Goal: Task Accomplishment & Management: Manage account settings

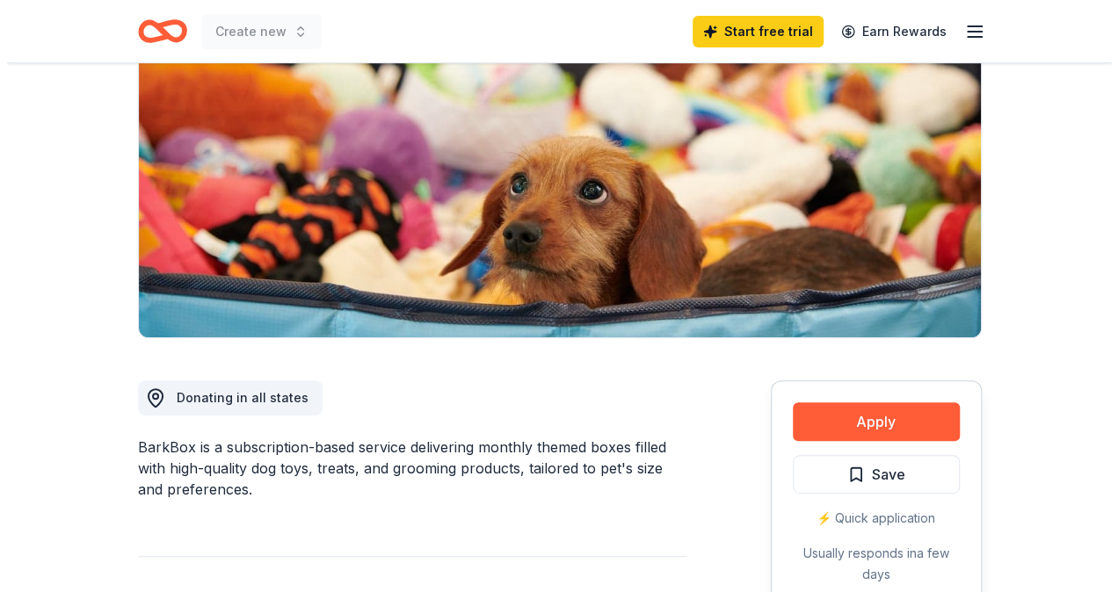
scroll to position [351, 0]
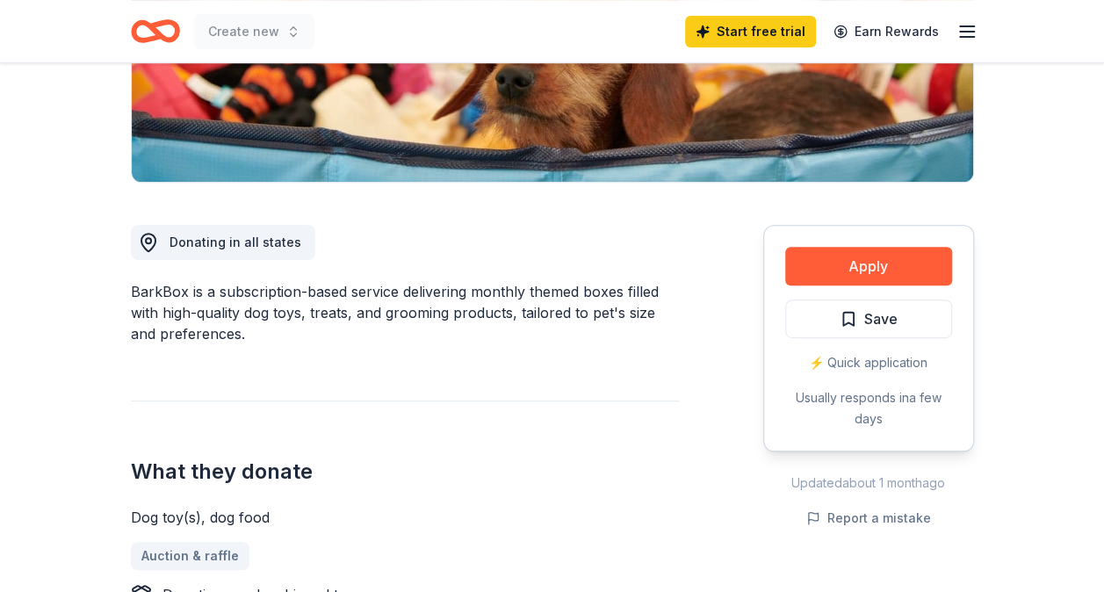
click at [857, 259] on button "Apply" at bounding box center [869, 266] width 167 height 39
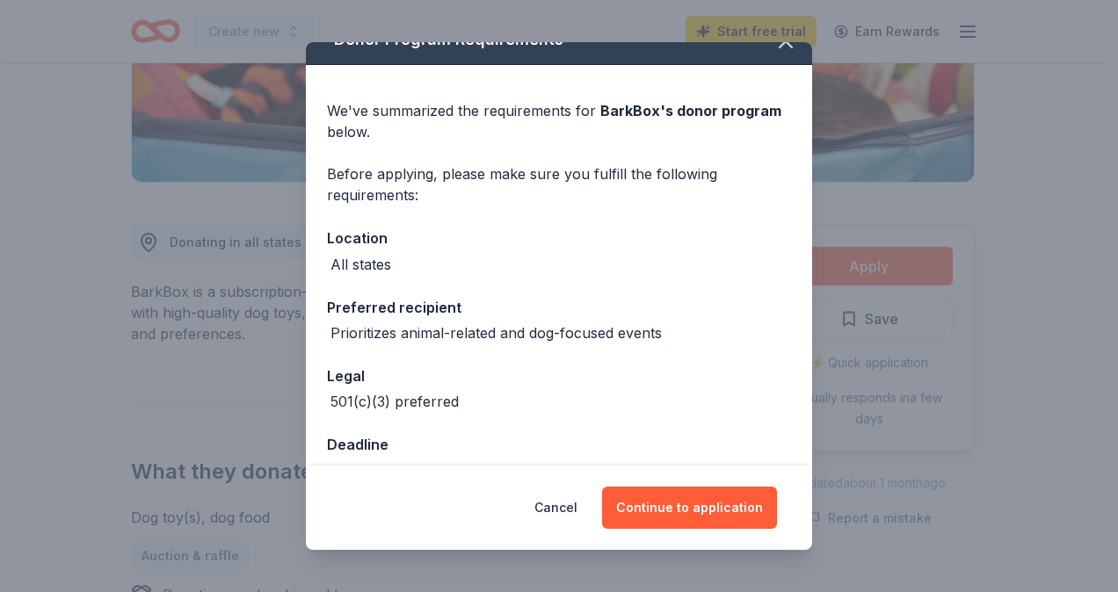
scroll to position [42, 0]
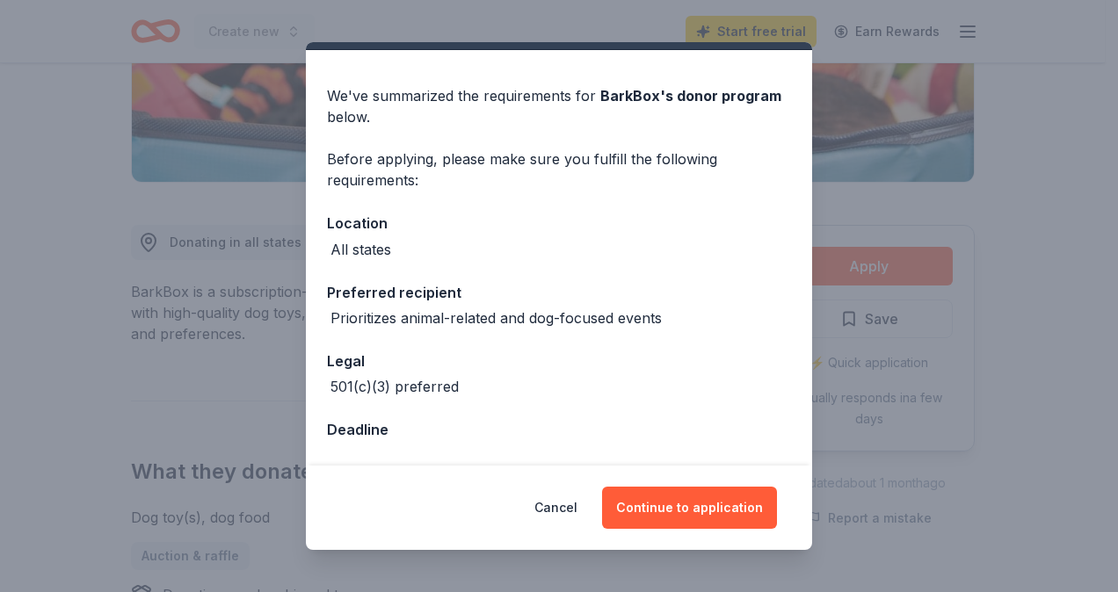
click at [666, 503] on button "Continue to application" at bounding box center [689, 508] width 175 height 42
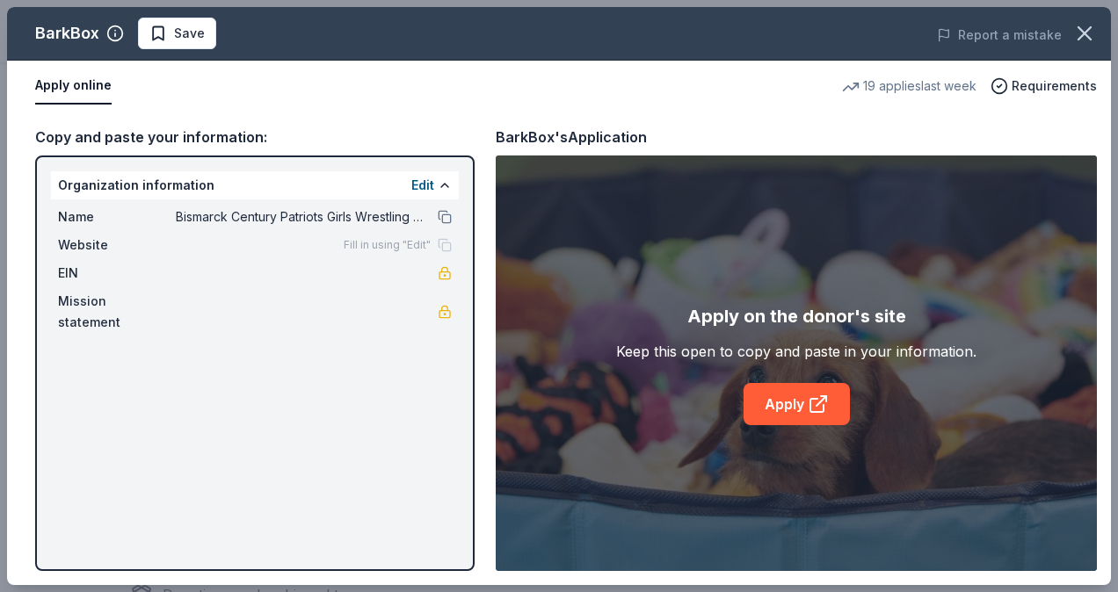
click at [422, 185] on div "BarkBox Save Report a mistake Apply online 19 applies last week Requirements Co…" at bounding box center [559, 296] width 1104 height 578
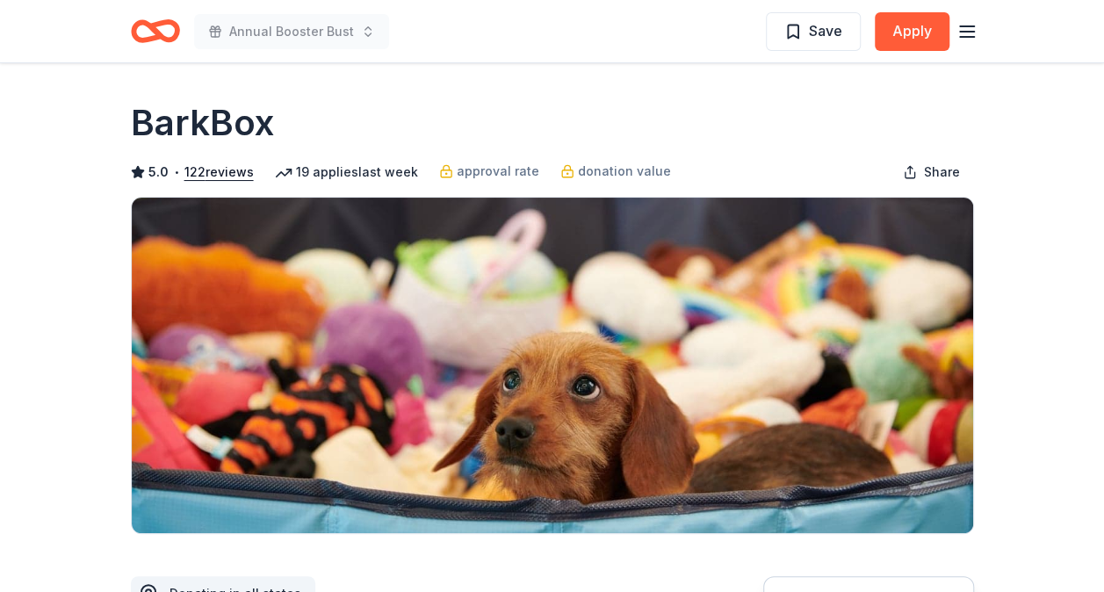
click at [963, 30] on icon "button" at bounding box center [967, 31] width 21 height 21
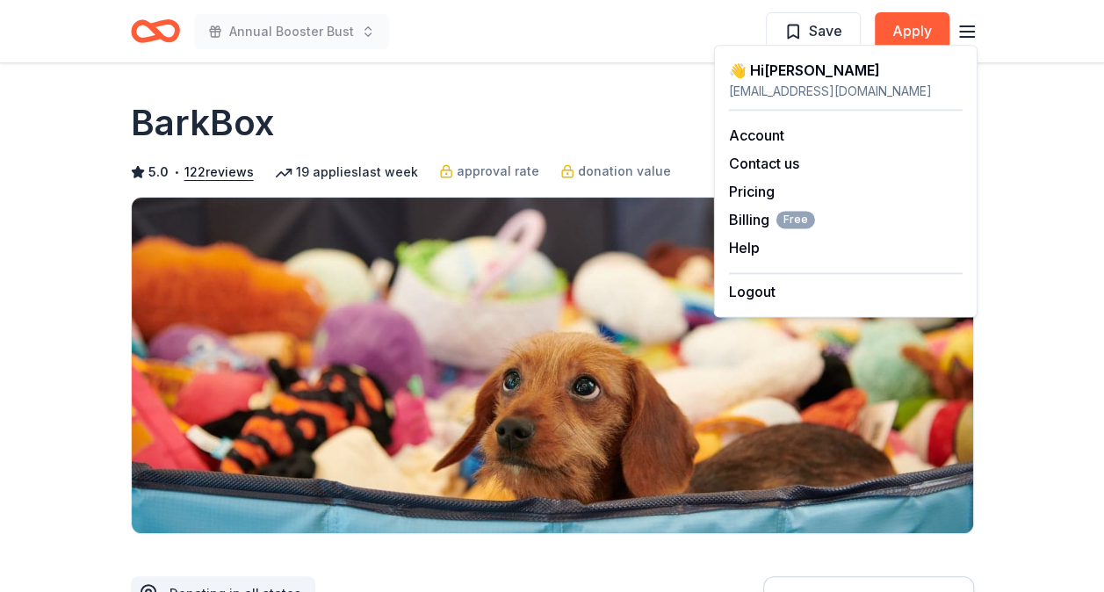
click at [780, 135] on link "Account" at bounding box center [756, 136] width 55 height 18
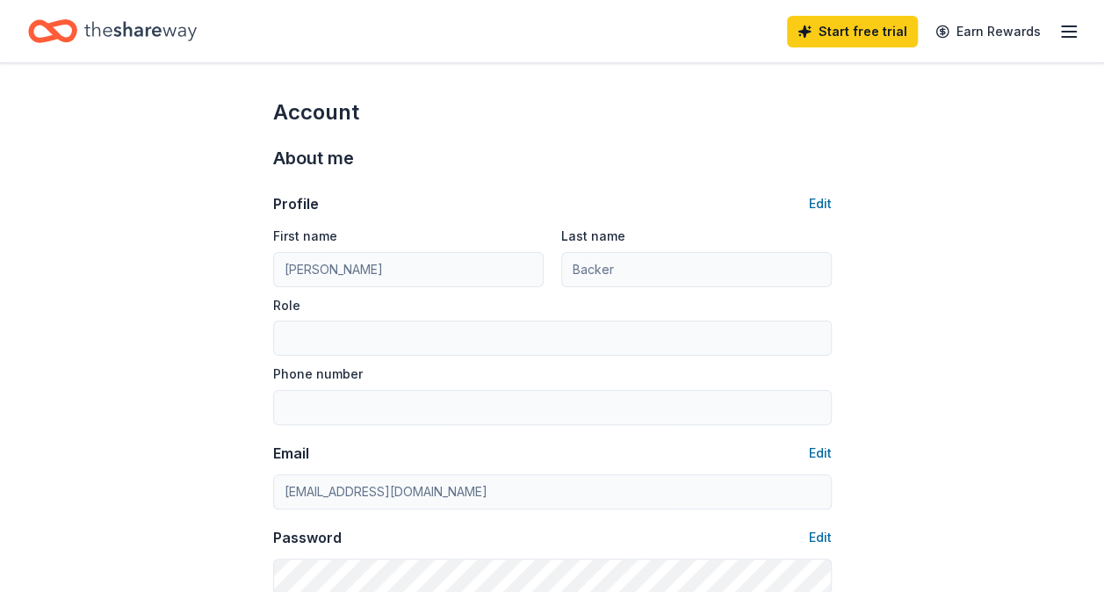
click at [817, 198] on button "Edit" at bounding box center [820, 203] width 23 height 21
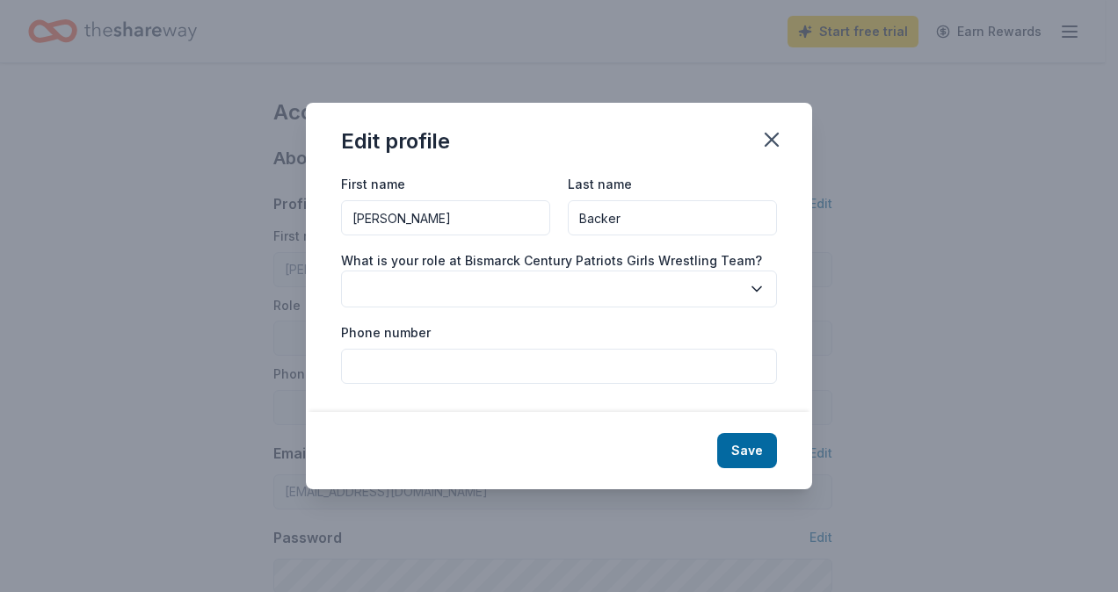
click at [757, 286] on icon "button" at bounding box center [757, 289] width 18 height 18
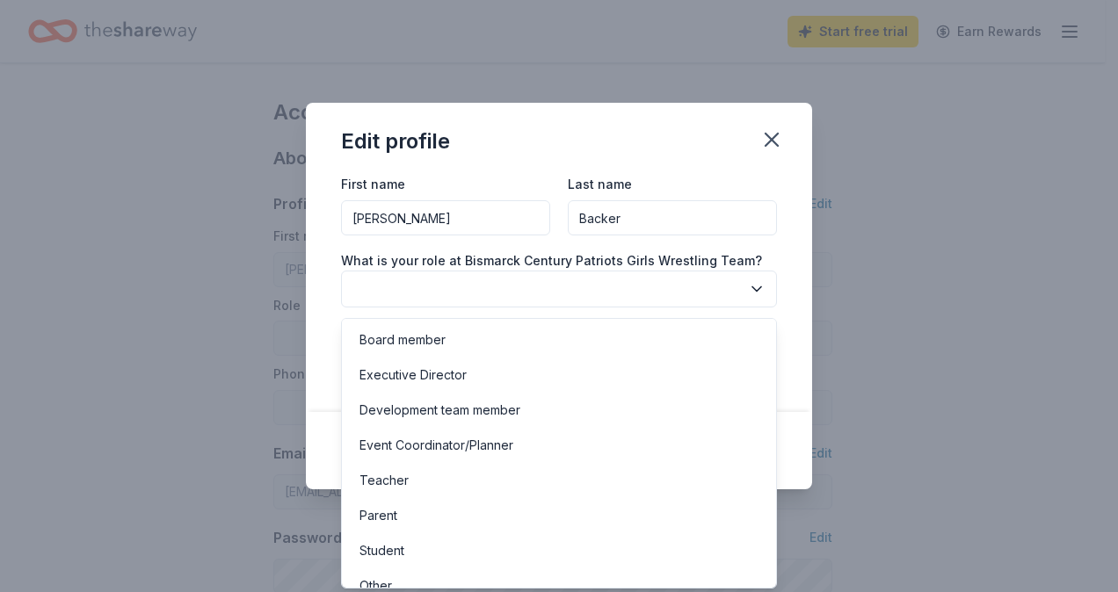
click at [757, 286] on icon "button" at bounding box center [757, 289] width 18 height 18
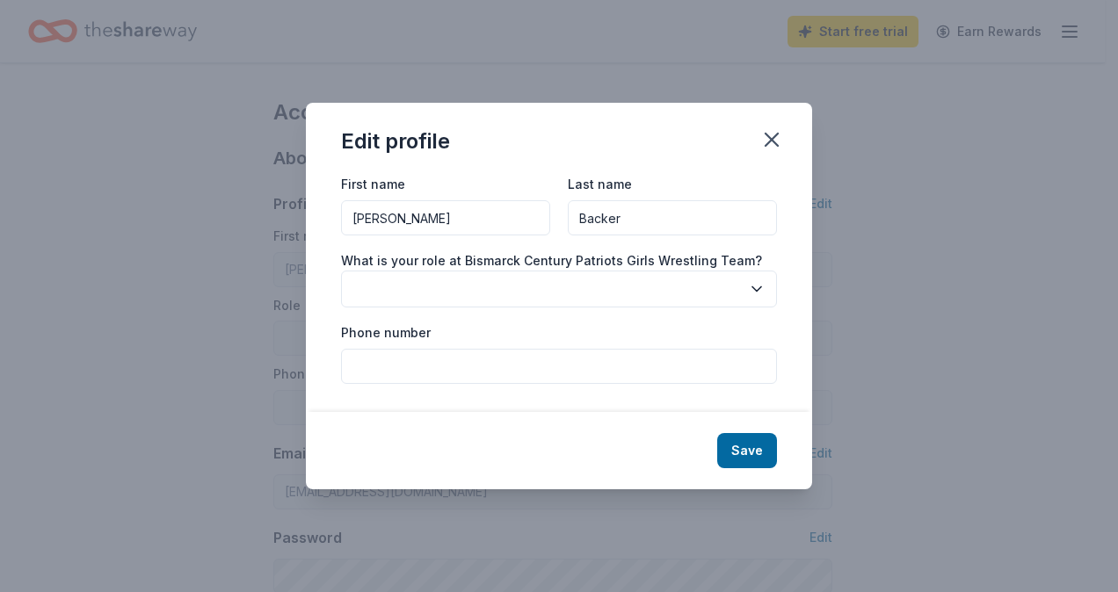
click at [773, 137] on icon "button" at bounding box center [771, 140] width 12 height 12
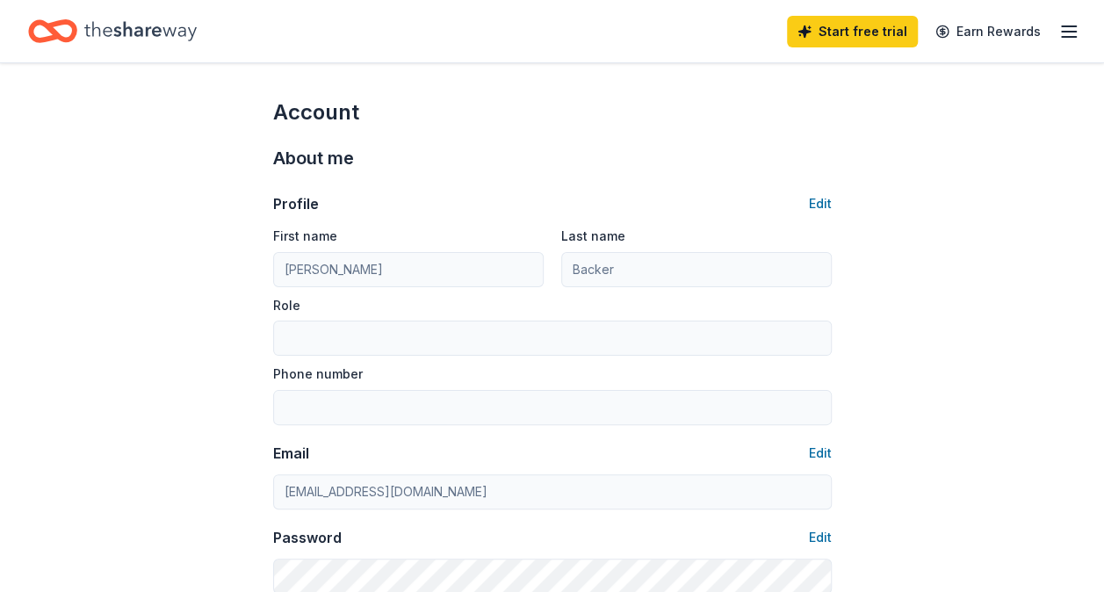
click at [1067, 21] on icon "button" at bounding box center [1069, 31] width 21 height 21
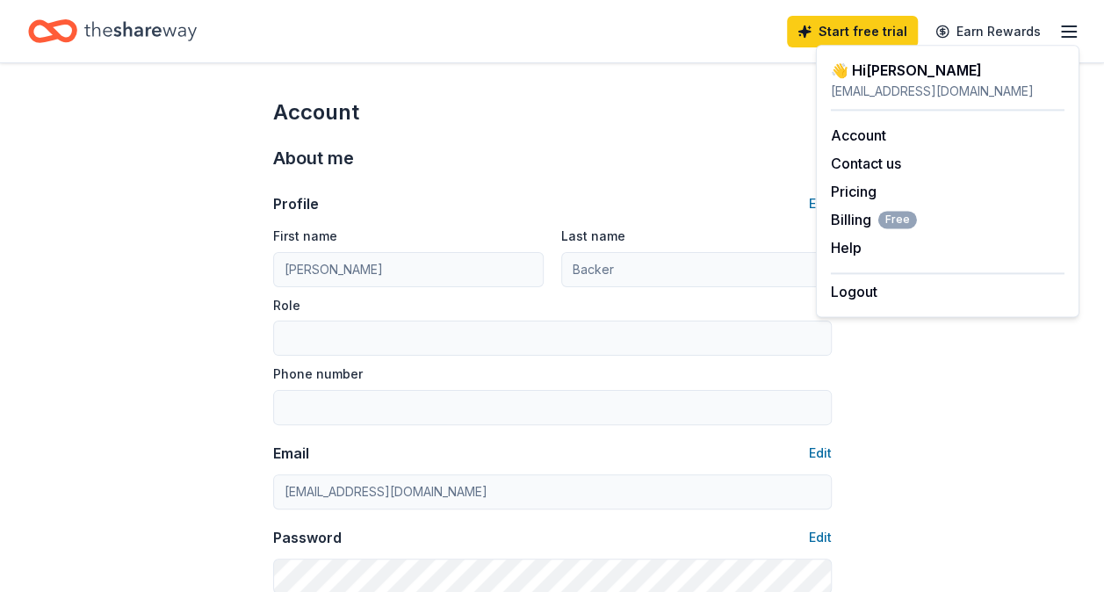
click at [865, 137] on link "Account" at bounding box center [858, 136] width 55 height 18
click at [869, 130] on link "Account" at bounding box center [858, 136] width 55 height 18
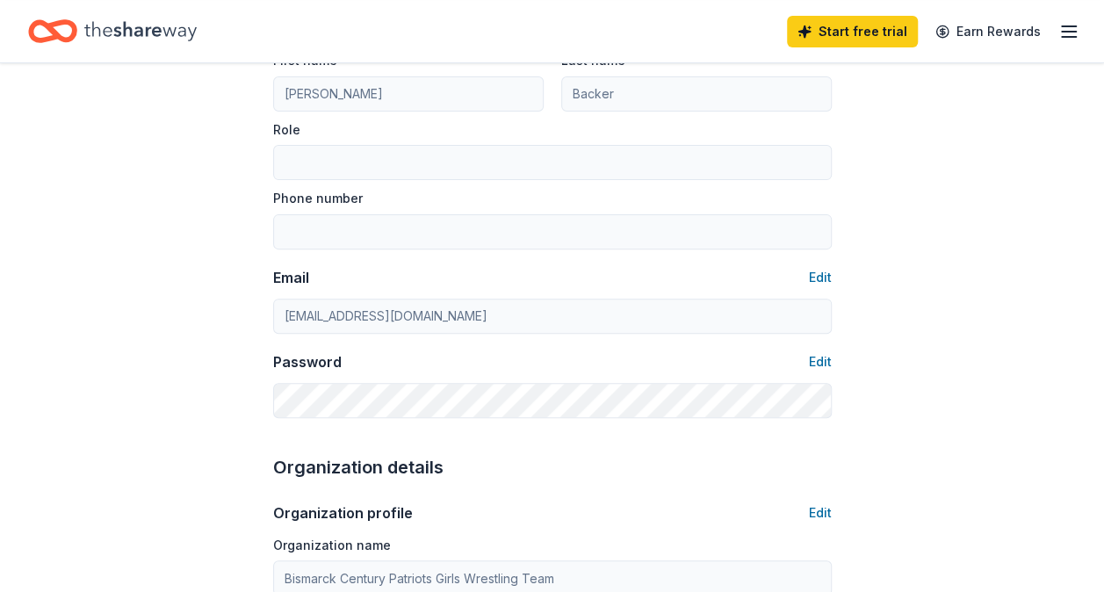
scroll to position [351, 0]
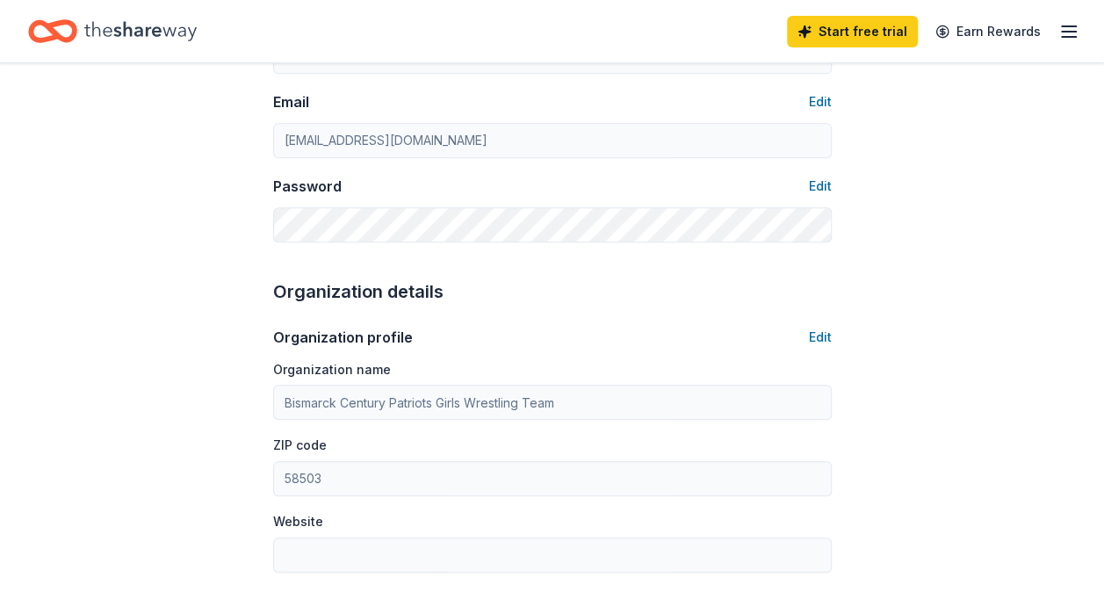
click at [823, 333] on button "Edit" at bounding box center [820, 337] width 23 height 21
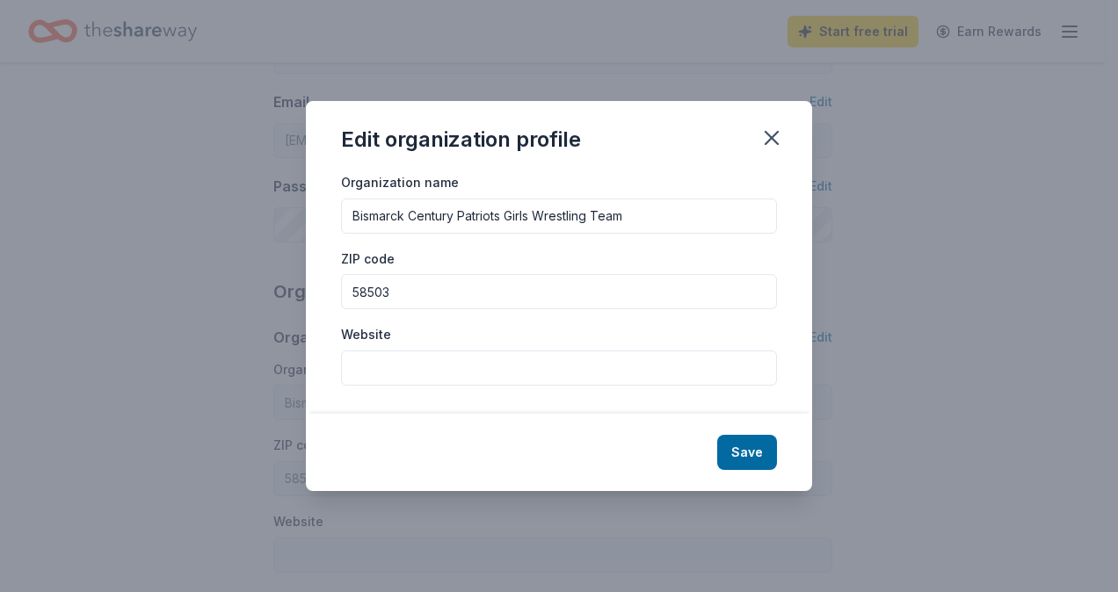
drag, startPoint x: 635, startPoint y: 212, endPoint x: 458, endPoint y: 227, distance: 178.1
click at [458, 227] on input "Bismarck Century Patriots Girls Wrestling Team" at bounding box center [559, 216] width 436 height 35
type input "Bismarck Century C-Club Booster Club"
click at [376, 364] on input "Website" at bounding box center [559, 368] width 436 height 35
paste input "https://bpsfoundation.com/donations/chs-c-club/"
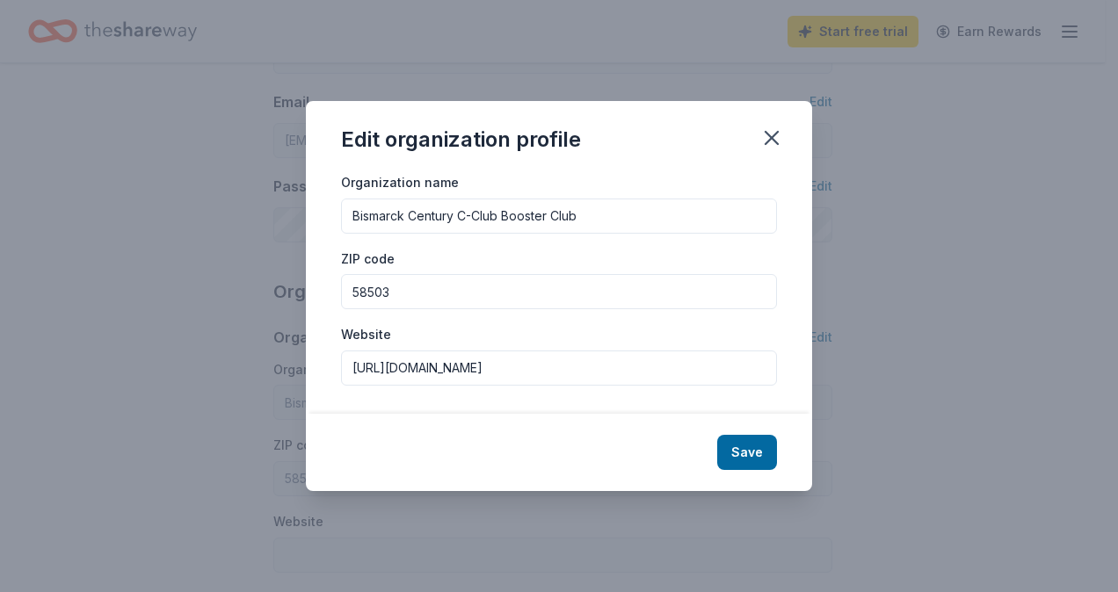
type input "https://bpsfoundation.com/donations/chs-c-club/"
click at [751, 449] on button "Save" at bounding box center [747, 452] width 60 height 35
type input "Bismarck Century C-Club Booster Club"
type input "https://bpsfoundation.com/donations/chs-c-club/"
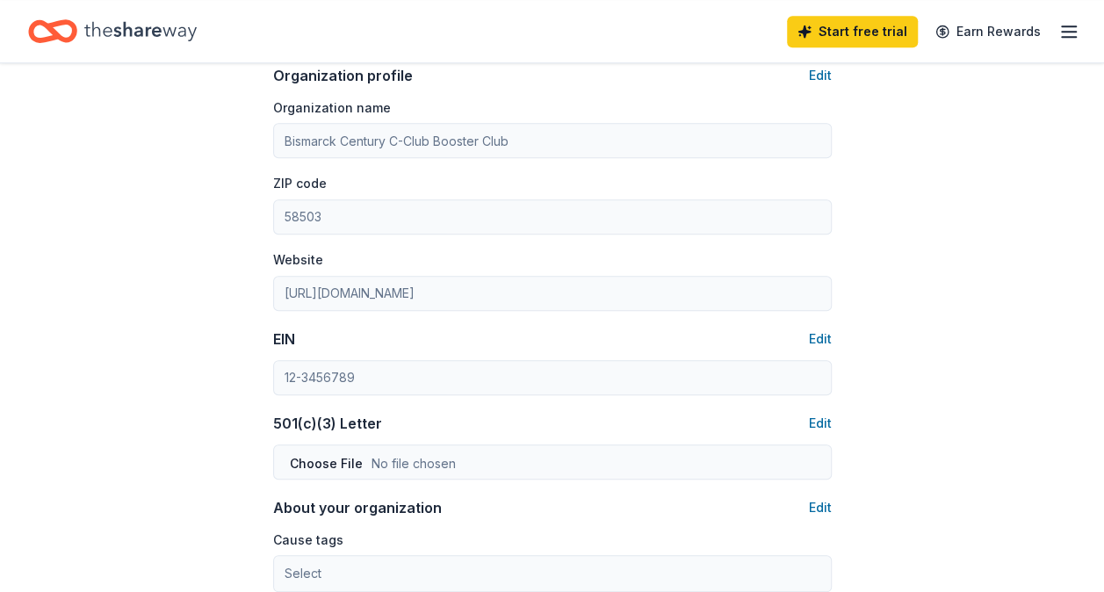
scroll to position [615, 0]
drag, startPoint x: 382, startPoint y: 415, endPoint x: 262, endPoint y: 413, distance: 120.4
click at [262, 413] on div "Account About me Profile Edit First name Kara Last name Backer Role Phone numbe…" at bounding box center [552, 232] width 615 height 1568
drag, startPoint x: 262, startPoint y: 413, endPoint x: 293, endPoint y: 415, distance: 31.7
copy div "501(c)(3) Letter"
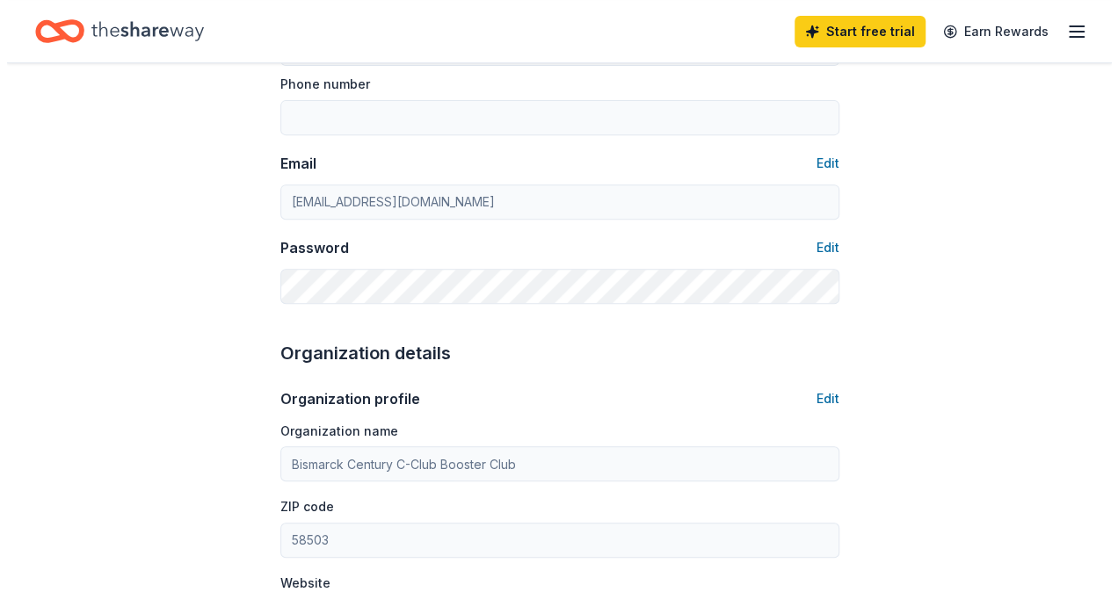
scroll to position [0, 0]
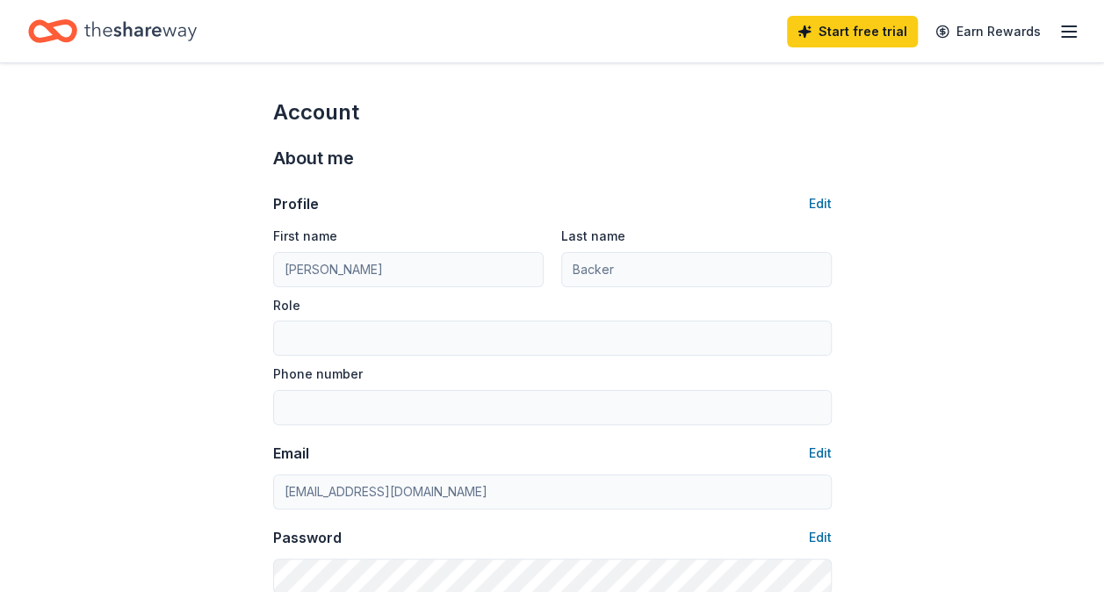
click at [1066, 28] on icon "button" at bounding box center [1069, 31] width 21 height 21
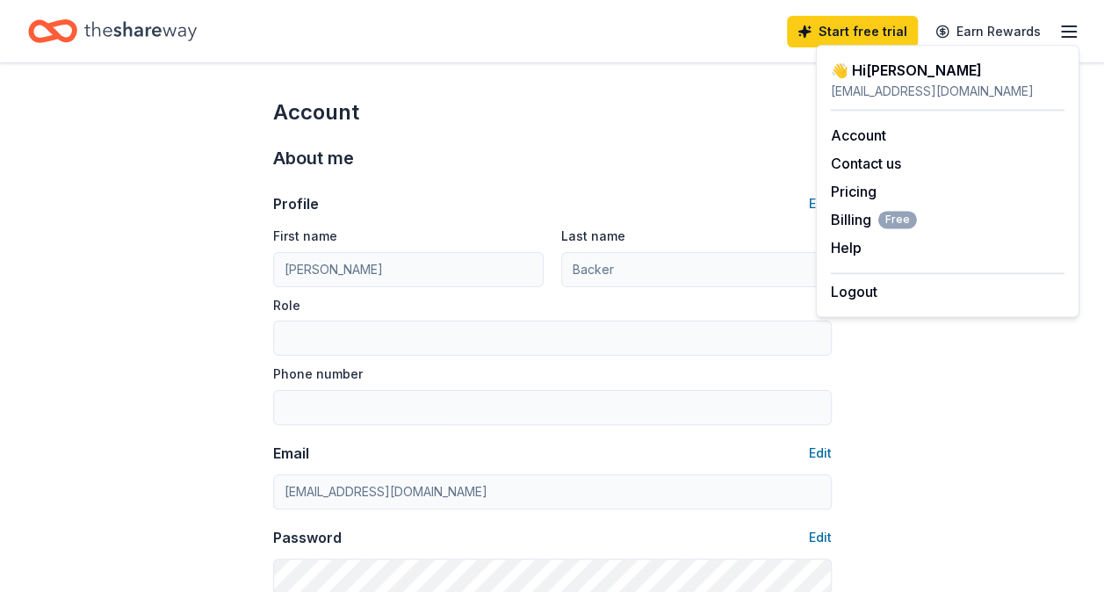
click at [874, 134] on link "Account" at bounding box center [858, 136] width 55 height 18
click at [859, 127] on link "Account" at bounding box center [858, 136] width 55 height 18
click at [680, 169] on div "About me" at bounding box center [552, 158] width 559 height 28
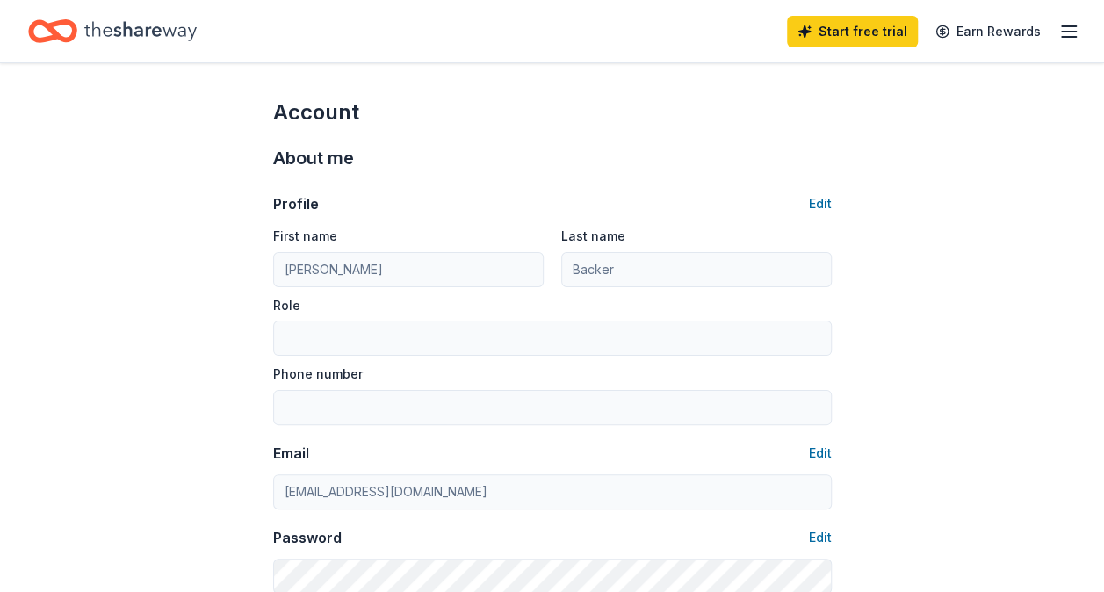
click at [821, 199] on button "Edit" at bounding box center [820, 203] width 23 height 21
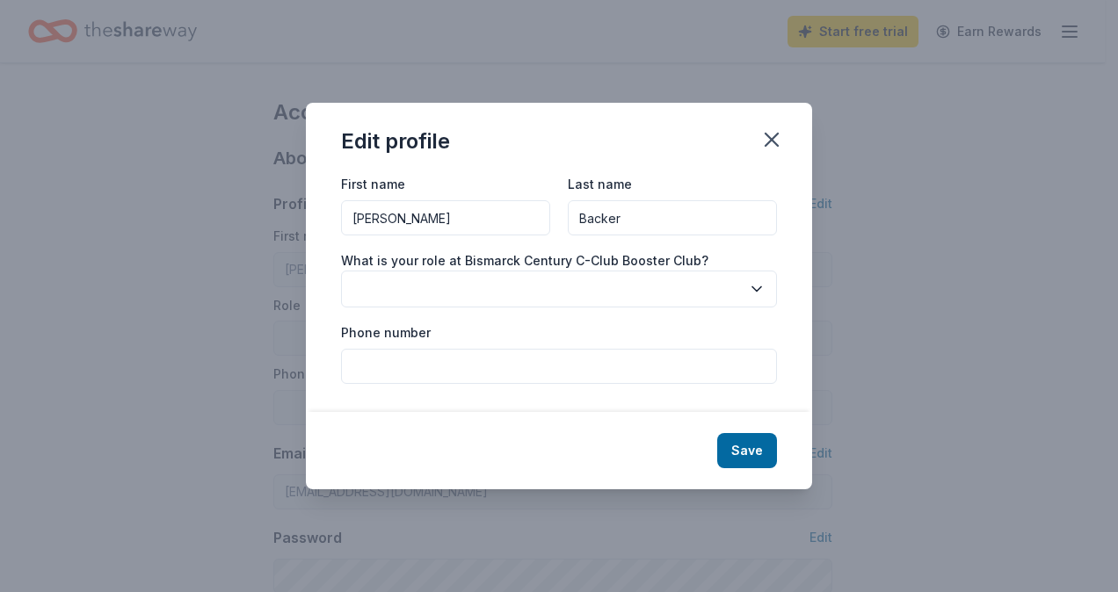
click at [756, 284] on icon "button" at bounding box center [757, 289] width 18 height 18
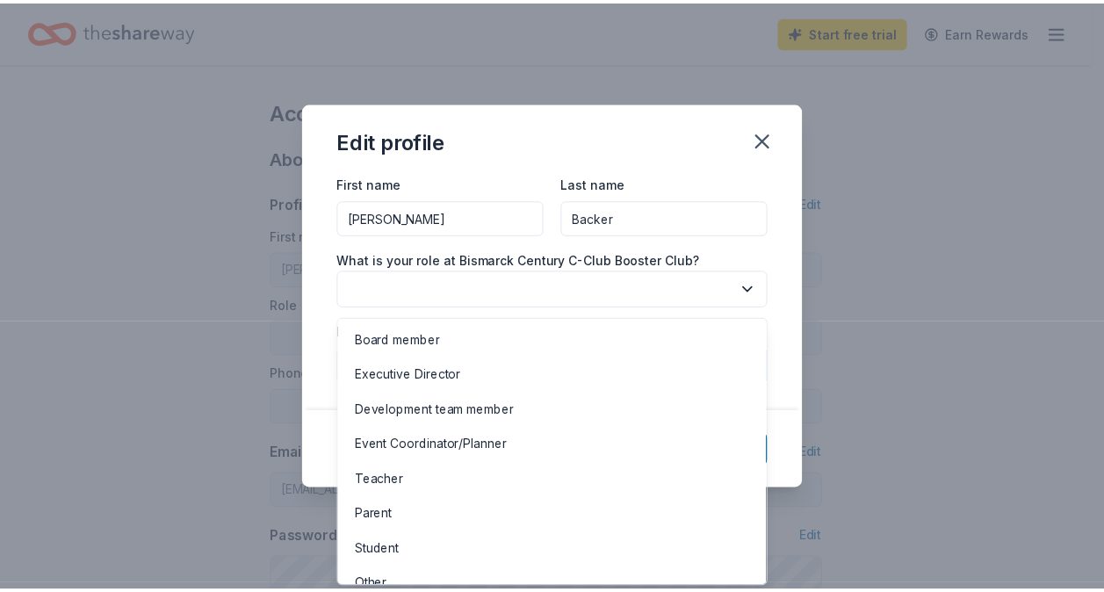
scroll to position [18, 0]
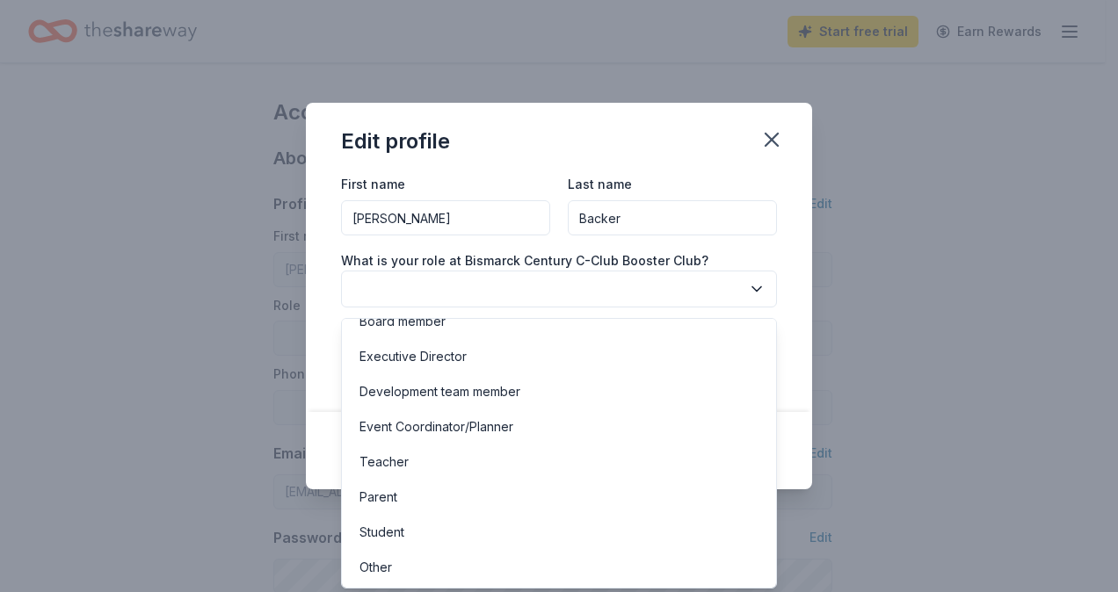
click at [441, 492] on div "Parent" at bounding box center [558, 497] width 427 height 35
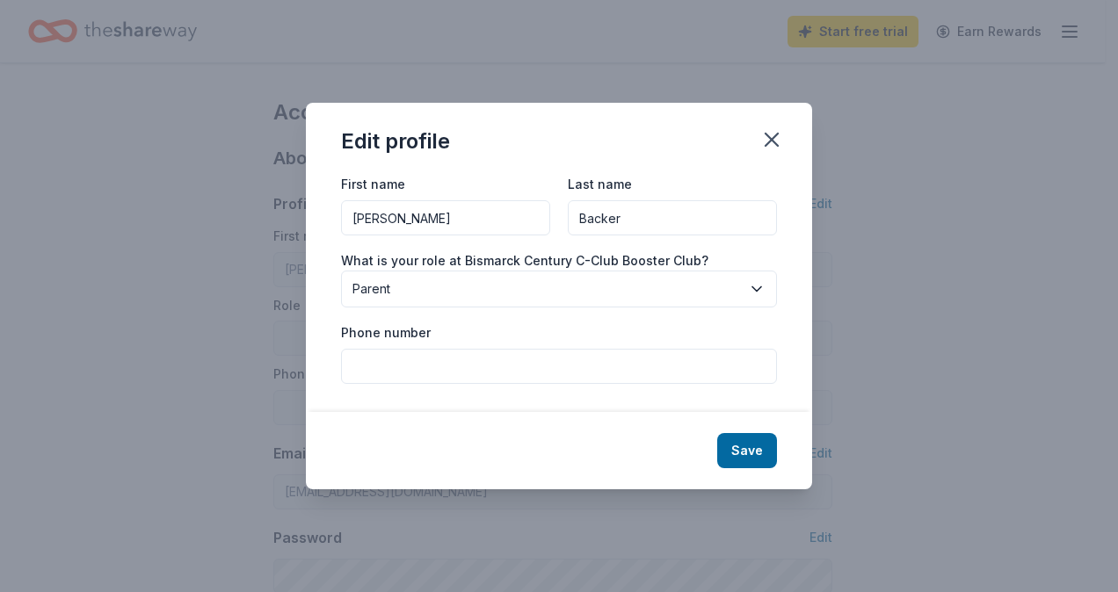
click at [573, 366] on input "Phone number" at bounding box center [559, 366] width 436 height 35
type input "7015162628"
click at [737, 450] on button "Save" at bounding box center [747, 450] width 60 height 35
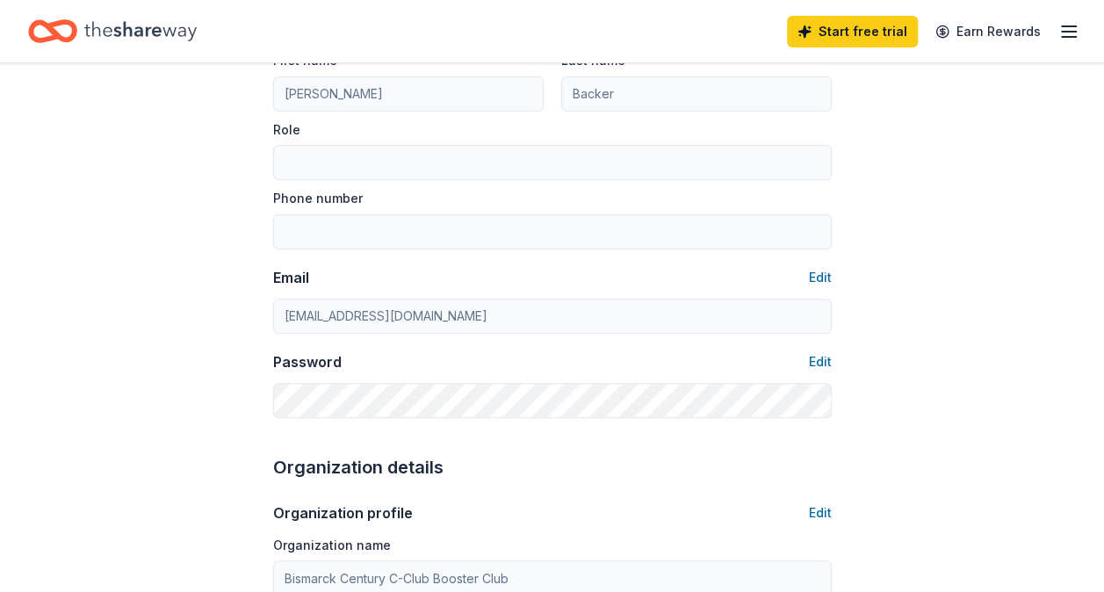
type input "Parent"
type input "7015162628"
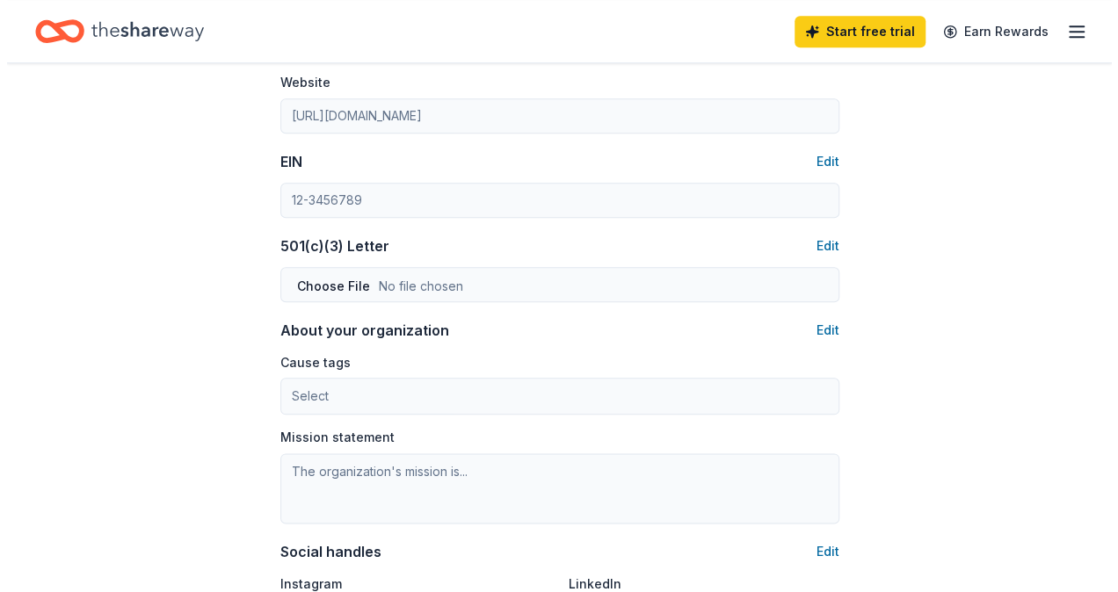
scroll to position [967, 0]
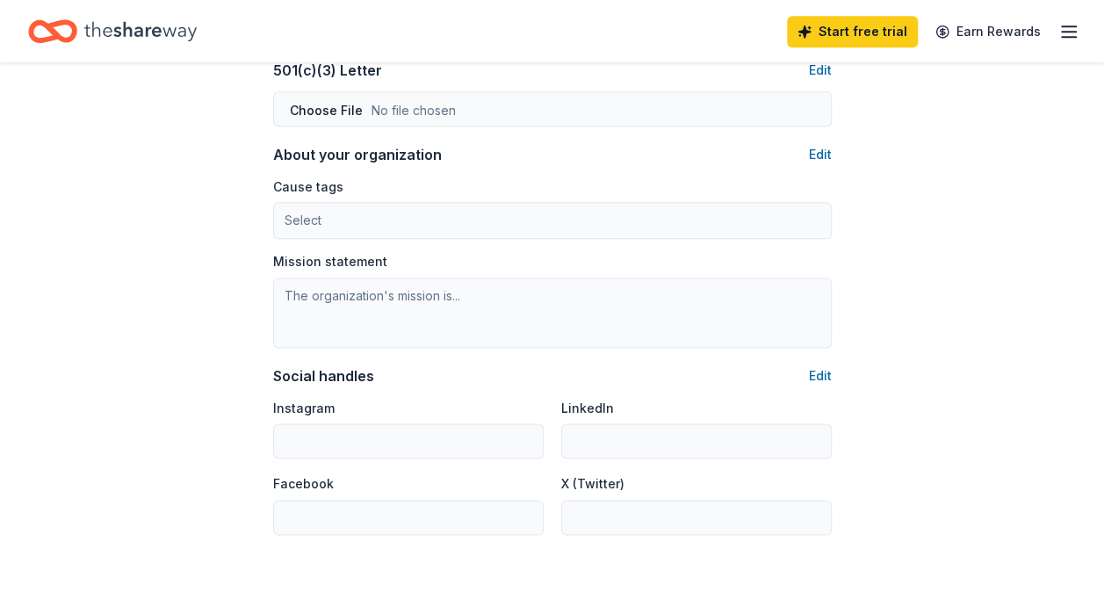
click at [821, 374] on button "Edit" at bounding box center [820, 376] width 23 height 21
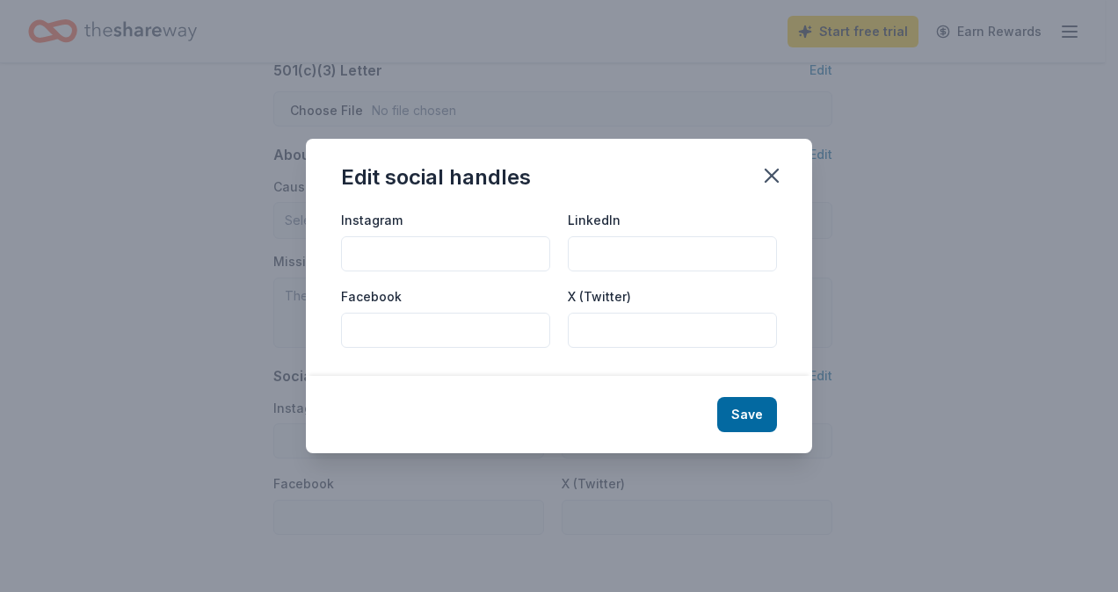
click at [438, 329] on input "Facebook" at bounding box center [445, 330] width 209 height 35
paste input "https://www.facebook.com/chscclub"
type input "https://www.facebook.com/chscclub"
click at [750, 409] on button "Save" at bounding box center [747, 414] width 60 height 35
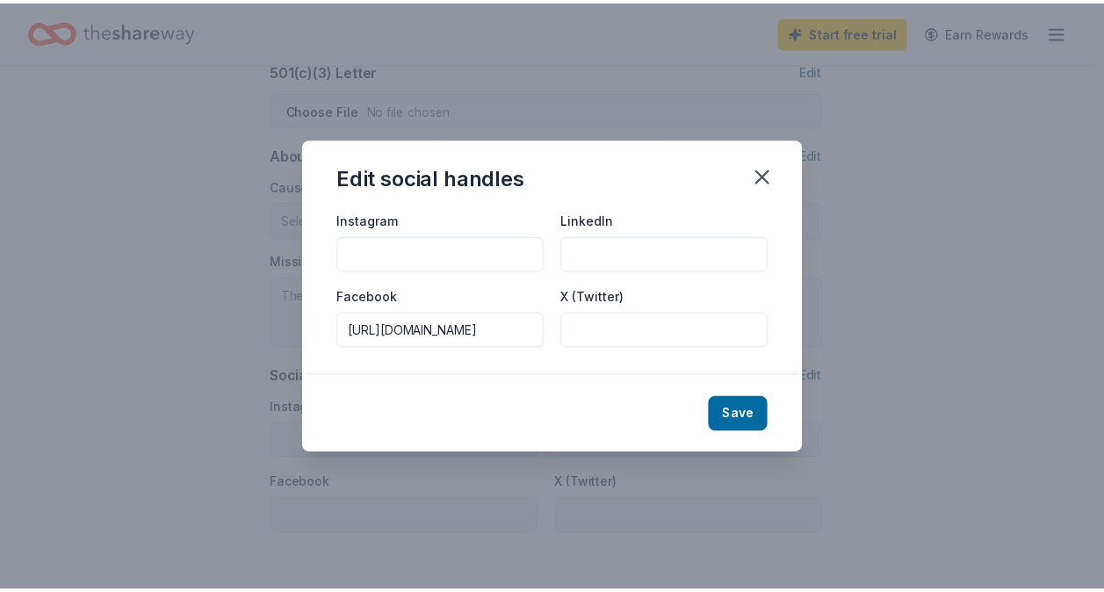
scroll to position [0, 0]
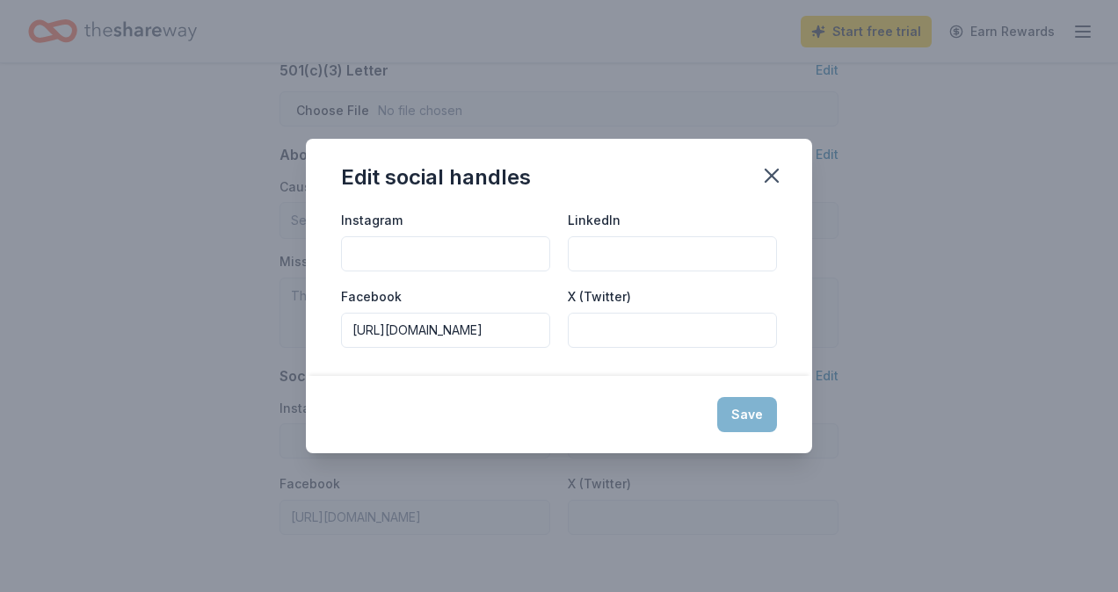
type input "https://www.facebook.com/chscclub"
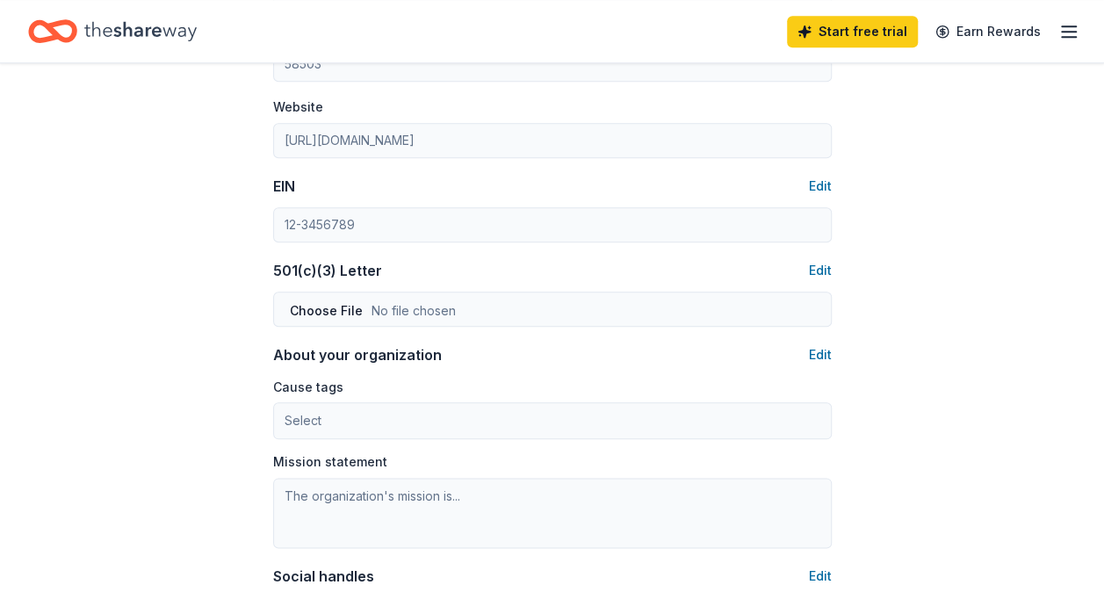
scroll to position [703, 0]
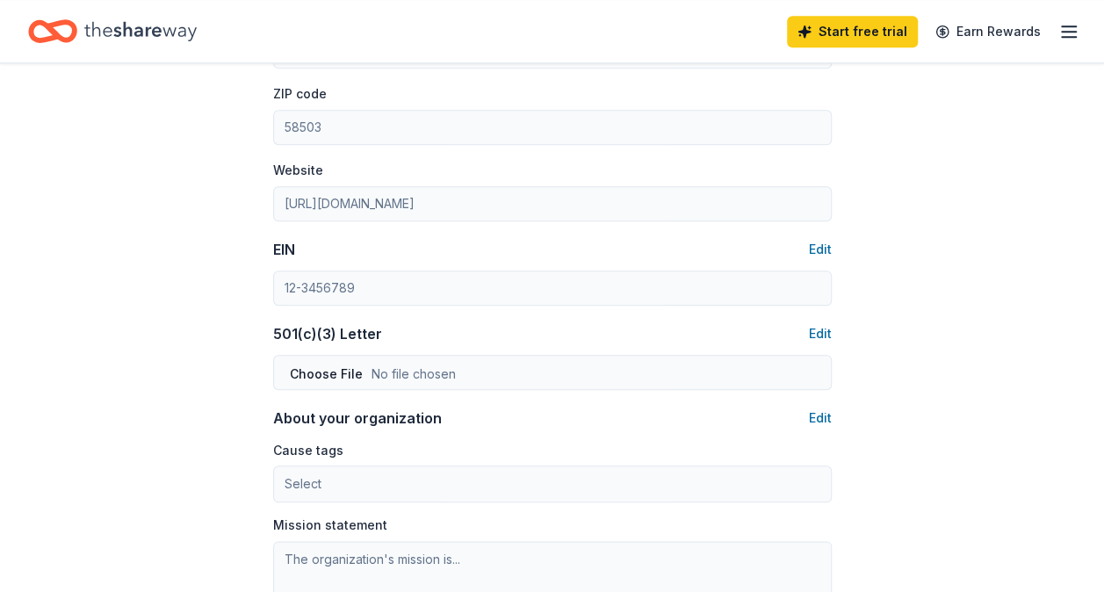
click at [823, 244] on button "Edit" at bounding box center [820, 249] width 23 height 21
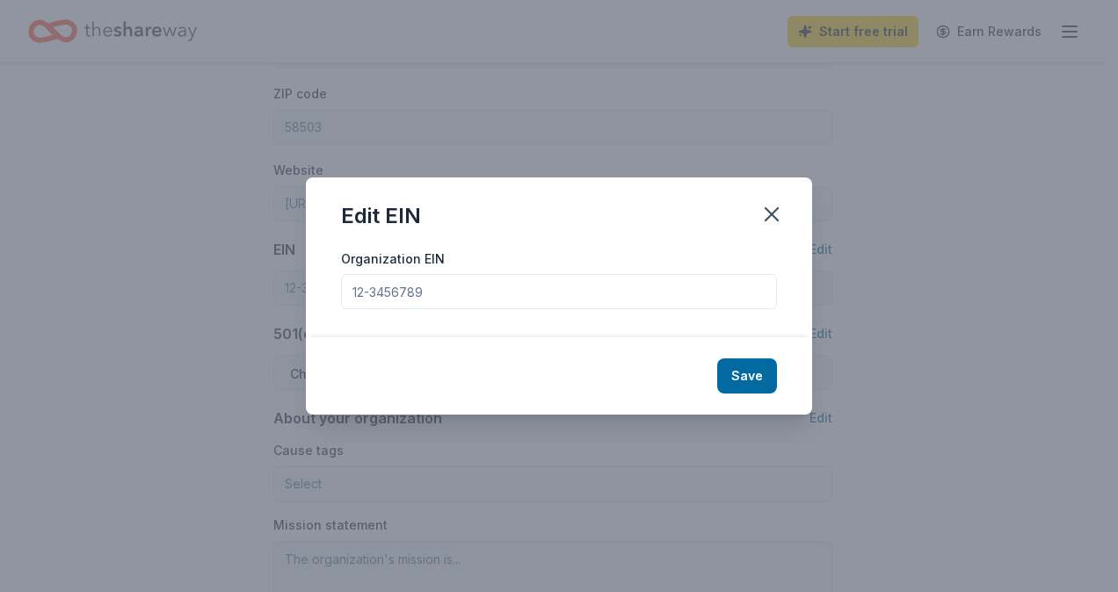
click at [432, 293] on input "Organization EIN" at bounding box center [559, 291] width 436 height 35
paste input "45-0438763"
type input "45-0438763"
click at [749, 376] on button "Save" at bounding box center [747, 375] width 60 height 35
type input "45-0438763"
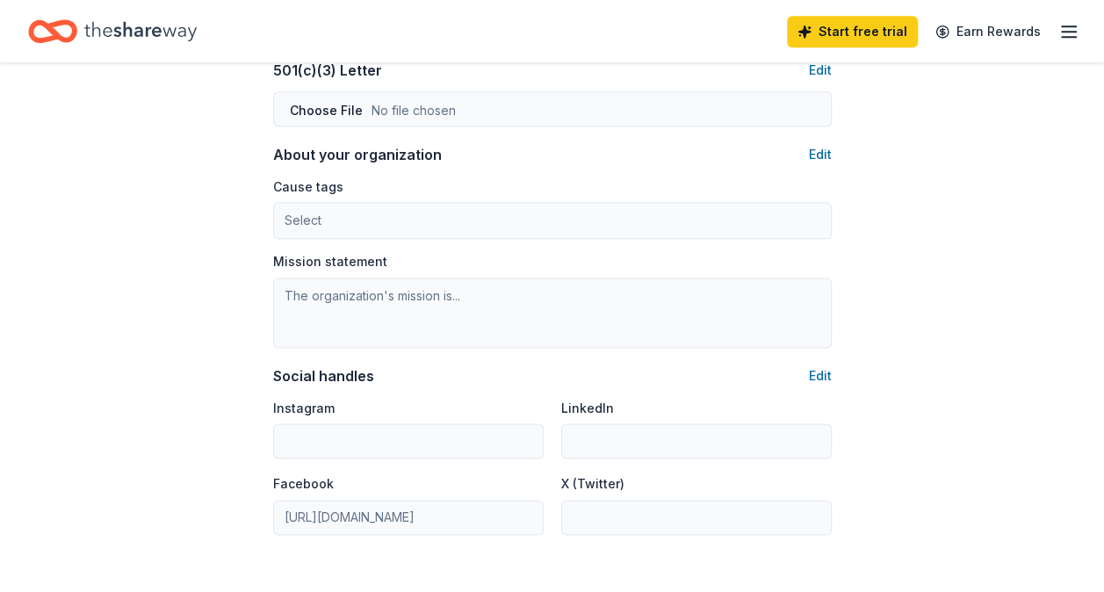
scroll to position [1054, 0]
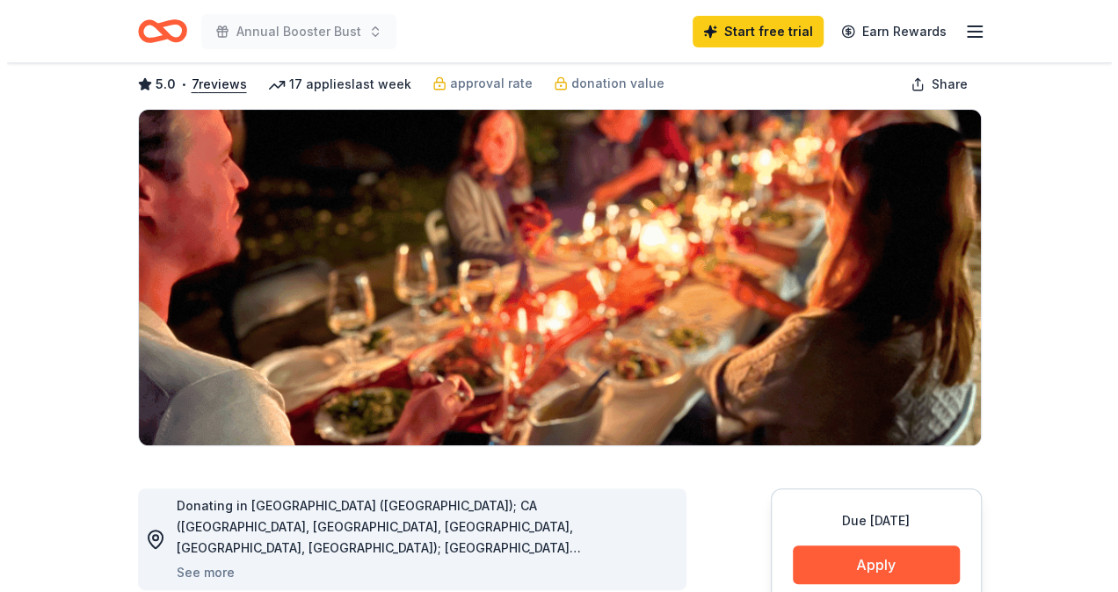
scroll to position [176, 0]
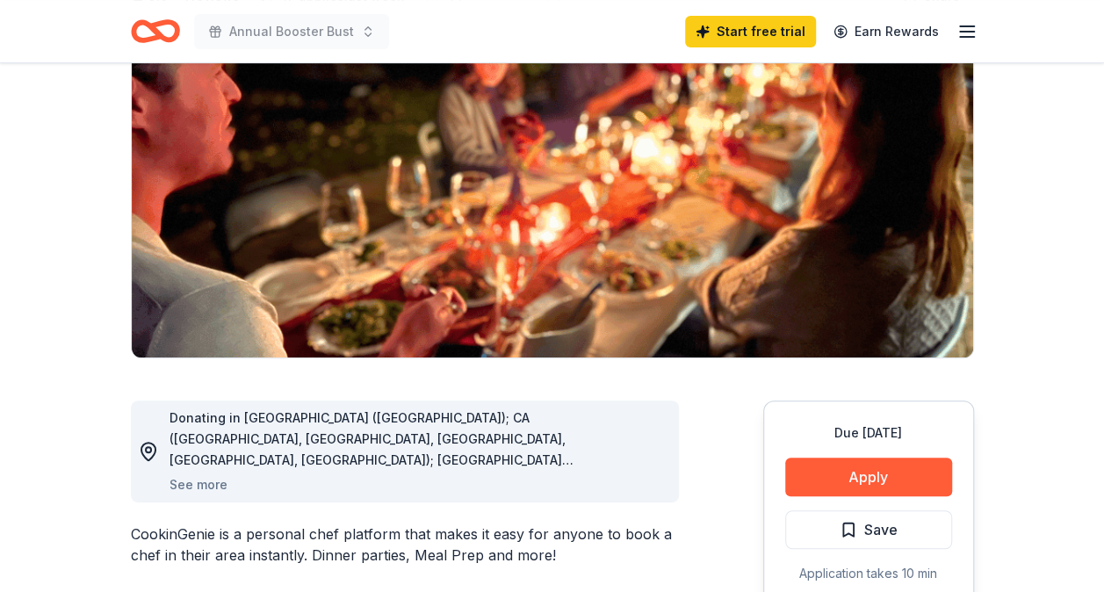
click at [206, 480] on button "See more" at bounding box center [199, 484] width 58 height 21
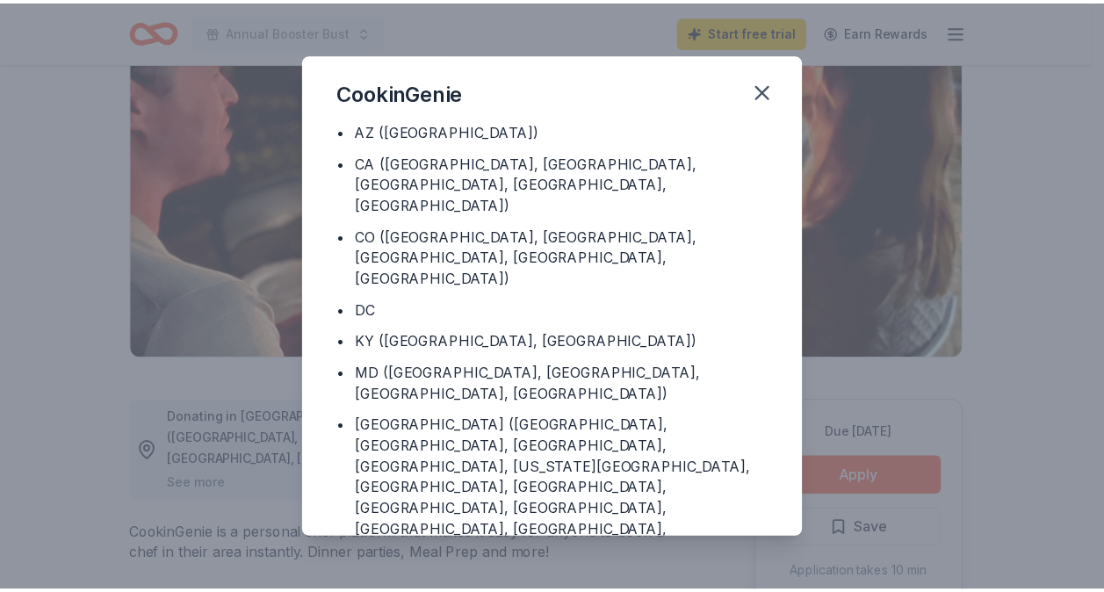
scroll to position [0, 0]
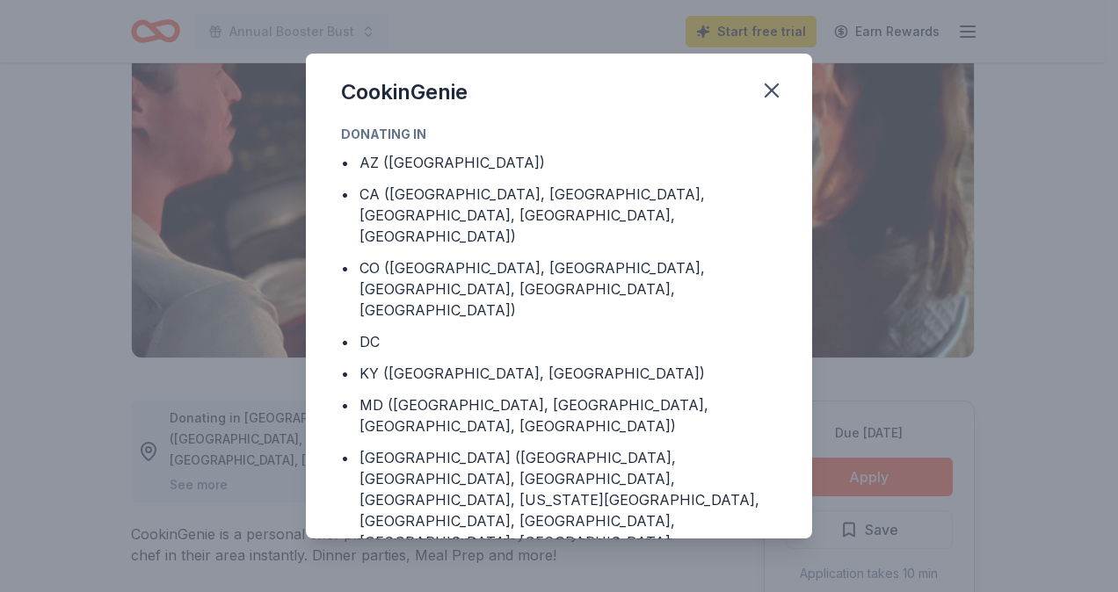
click at [771, 90] on icon "button" at bounding box center [771, 90] width 12 height 12
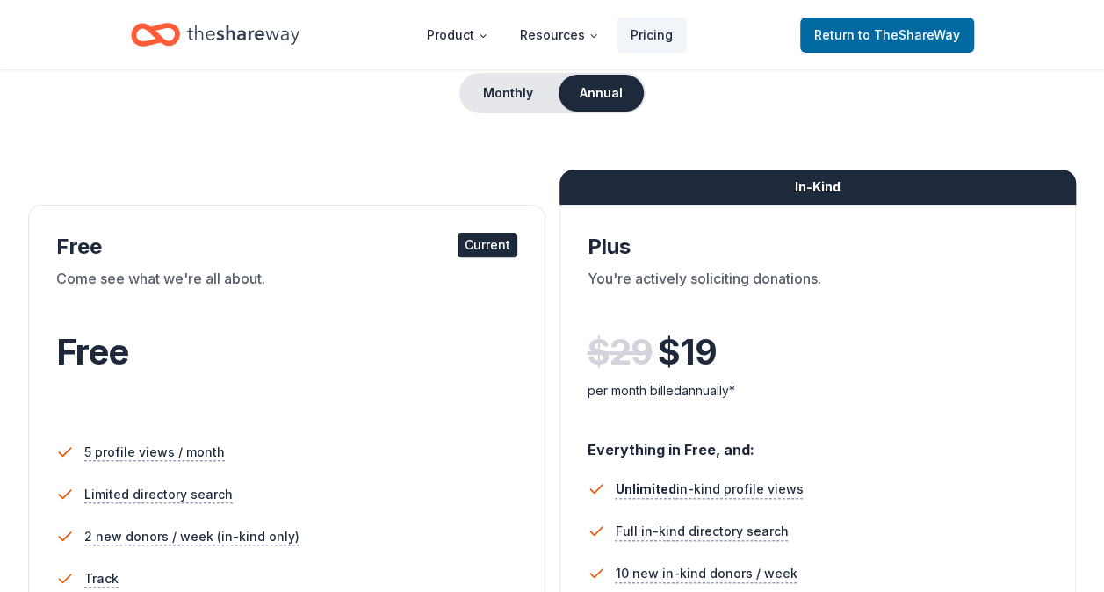
scroll to position [176, 0]
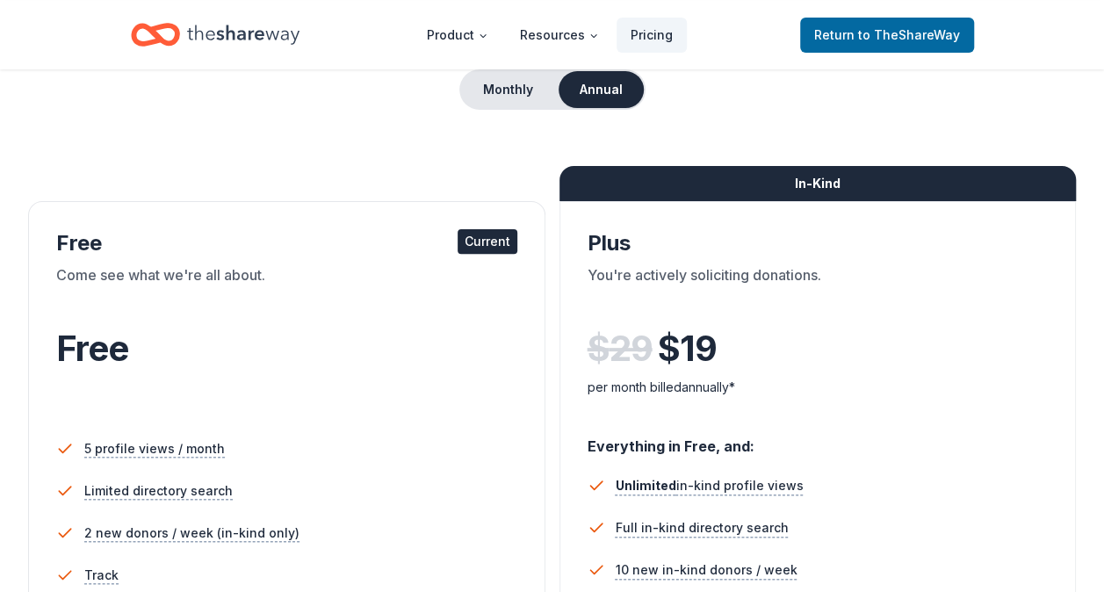
click at [500, 84] on button "Monthly" at bounding box center [508, 89] width 94 height 37
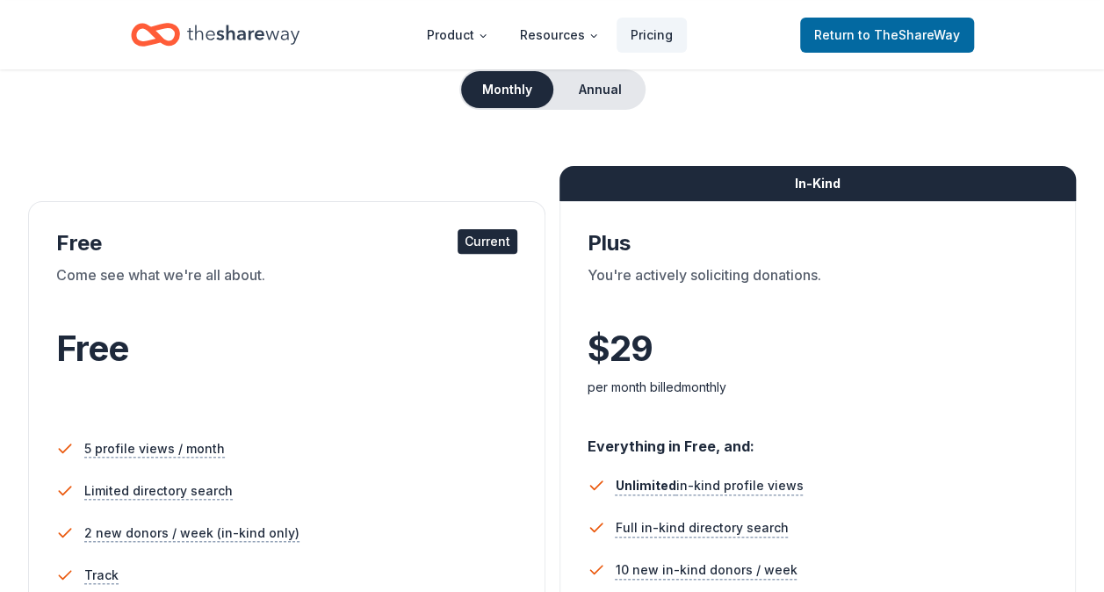
click at [598, 93] on button "Annual" at bounding box center [600, 89] width 87 height 37
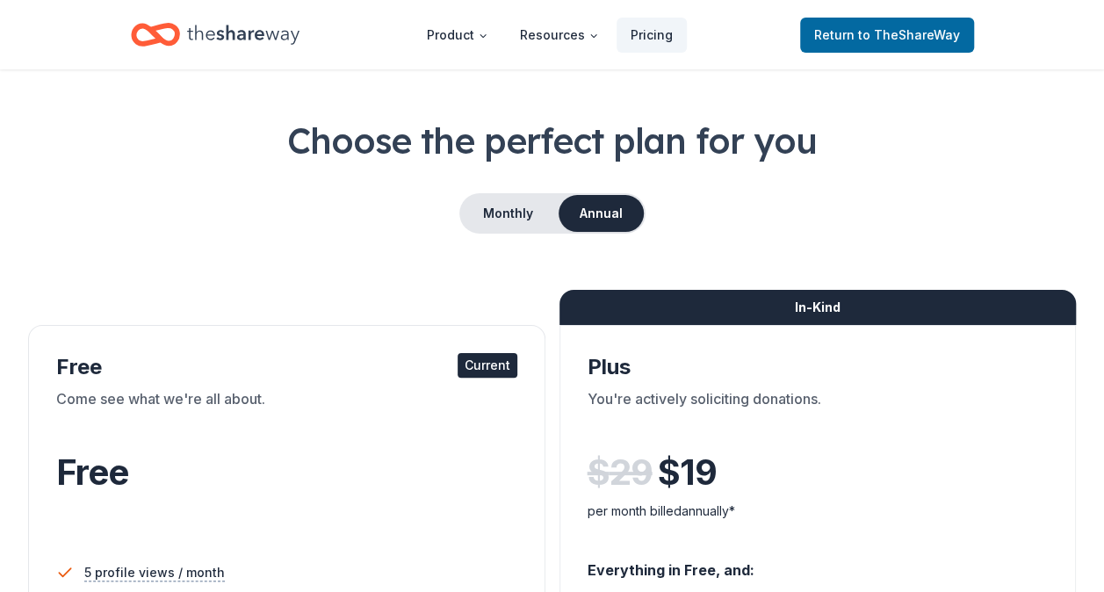
scroll to position [0, 0]
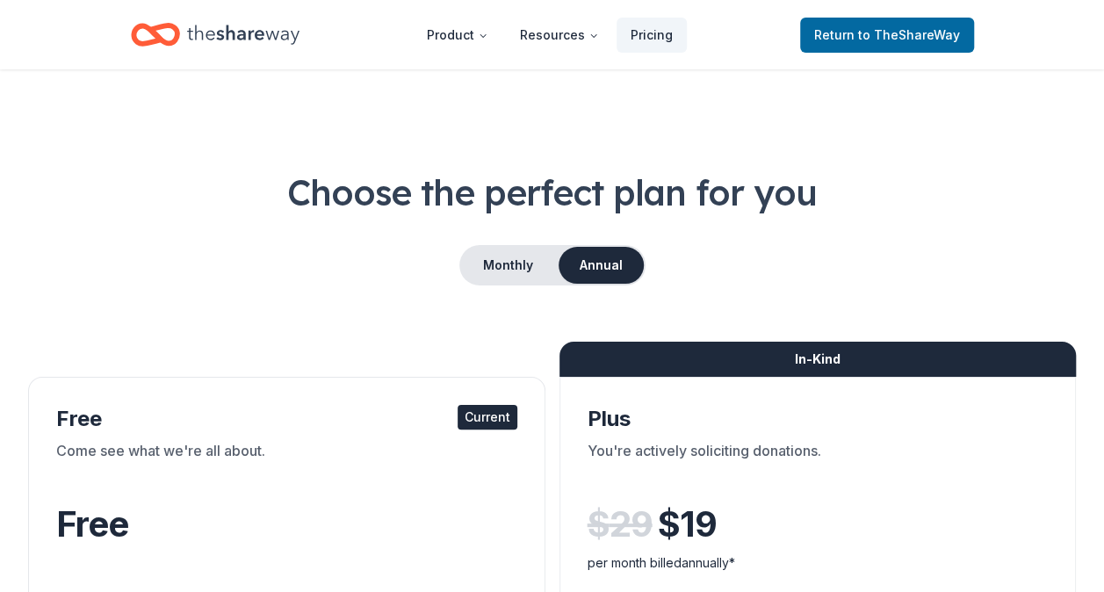
click at [499, 258] on button "Monthly" at bounding box center [508, 265] width 94 height 37
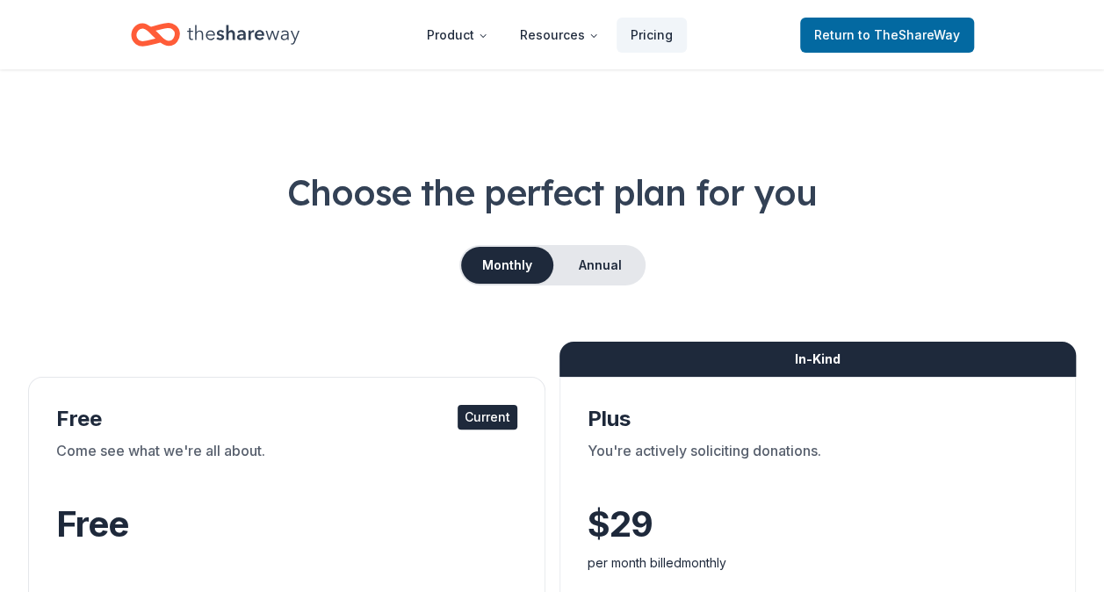
click at [610, 258] on button "Annual" at bounding box center [600, 265] width 87 height 37
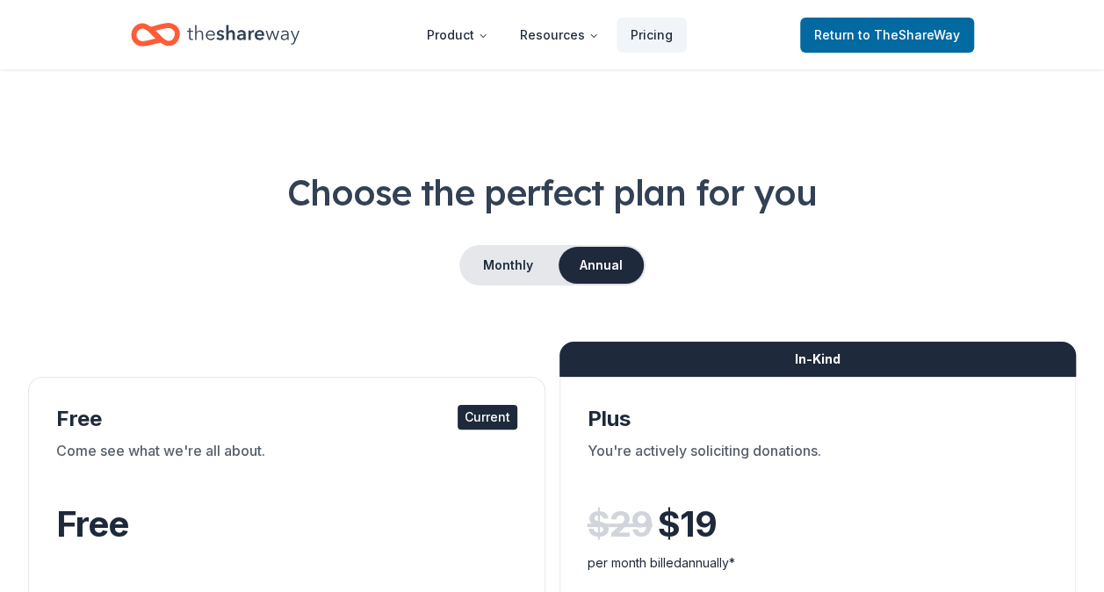
click at [514, 258] on button "Monthly" at bounding box center [508, 265] width 94 height 37
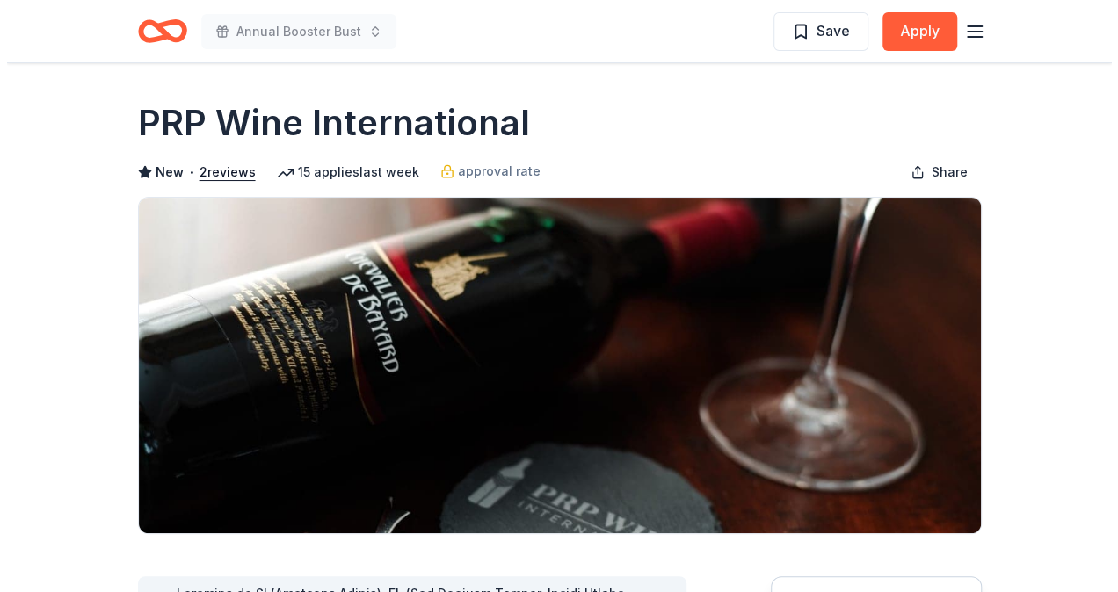
scroll to position [264, 0]
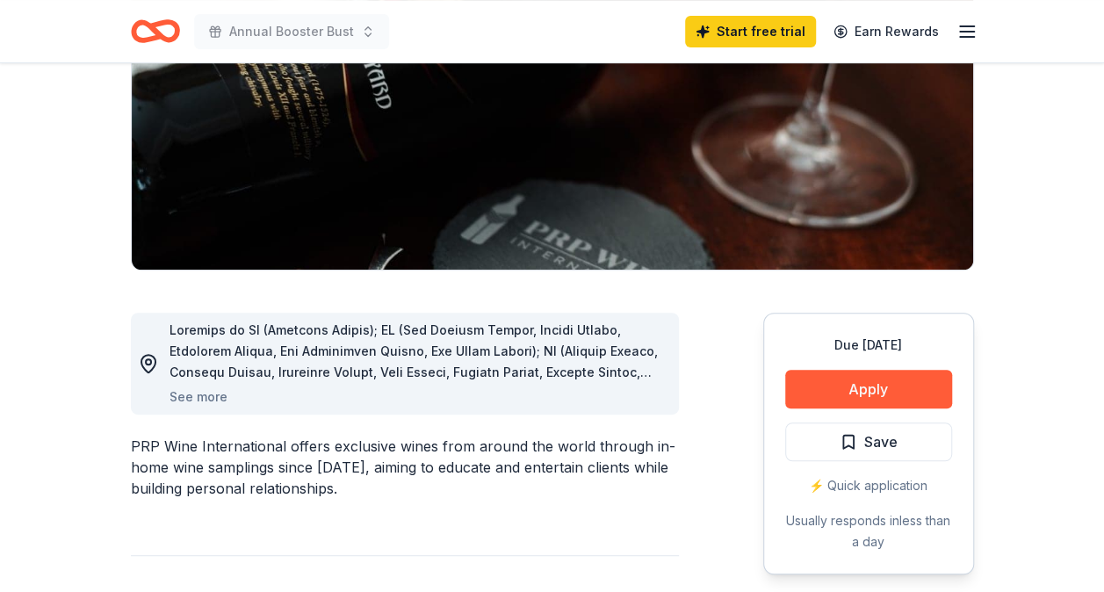
click at [209, 392] on button "See more" at bounding box center [199, 397] width 58 height 21
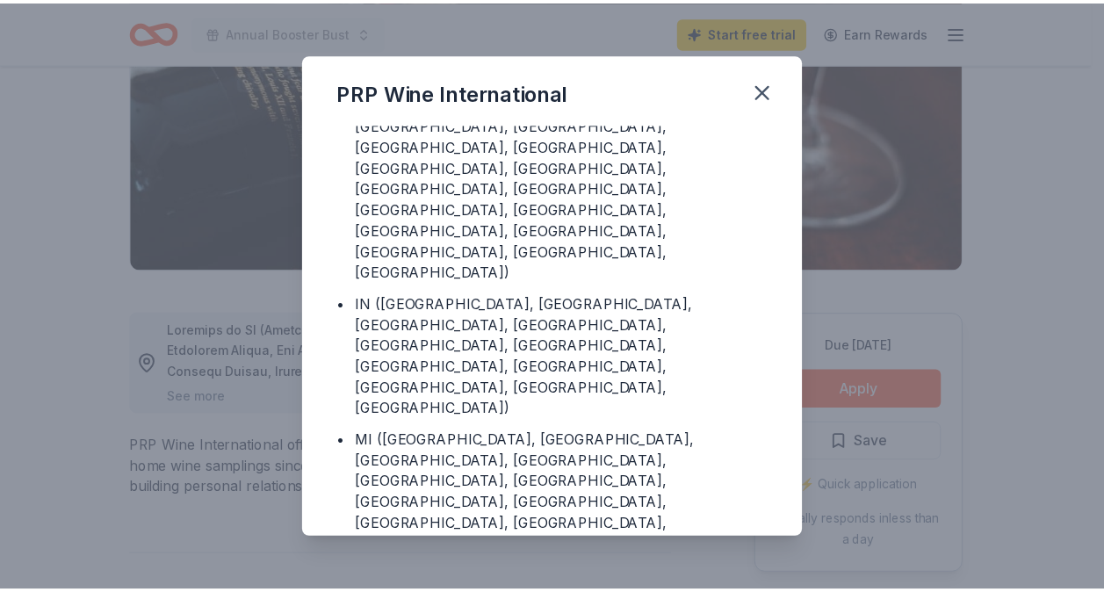
scroll to position [513, 0]
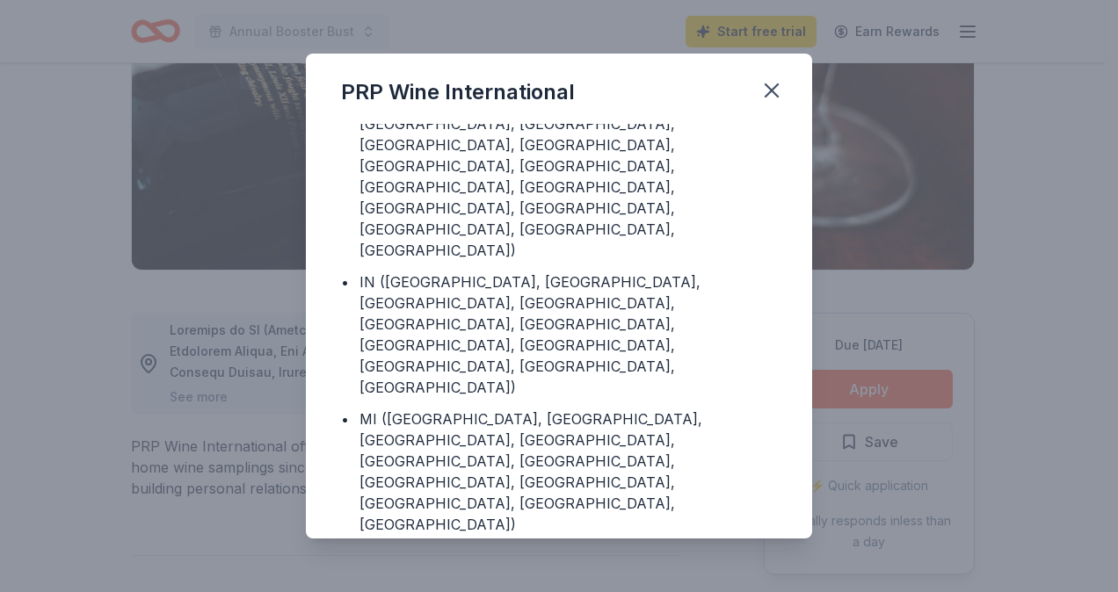
click at [772, 88] on icon "button" at bounding box center [771, 90] width 25 height 25
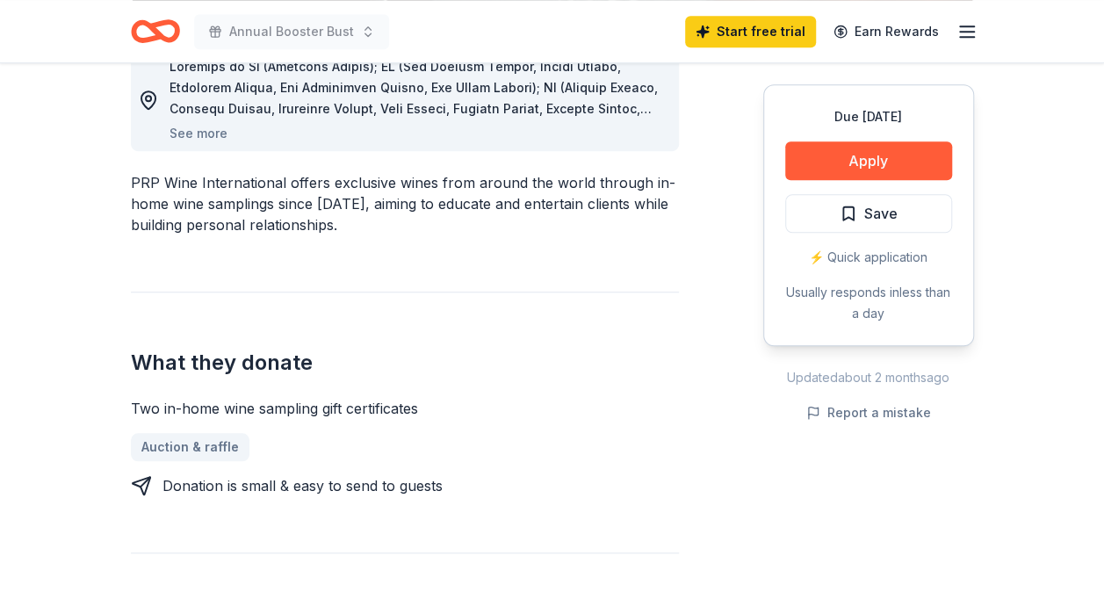
scroll to position [0, 0]
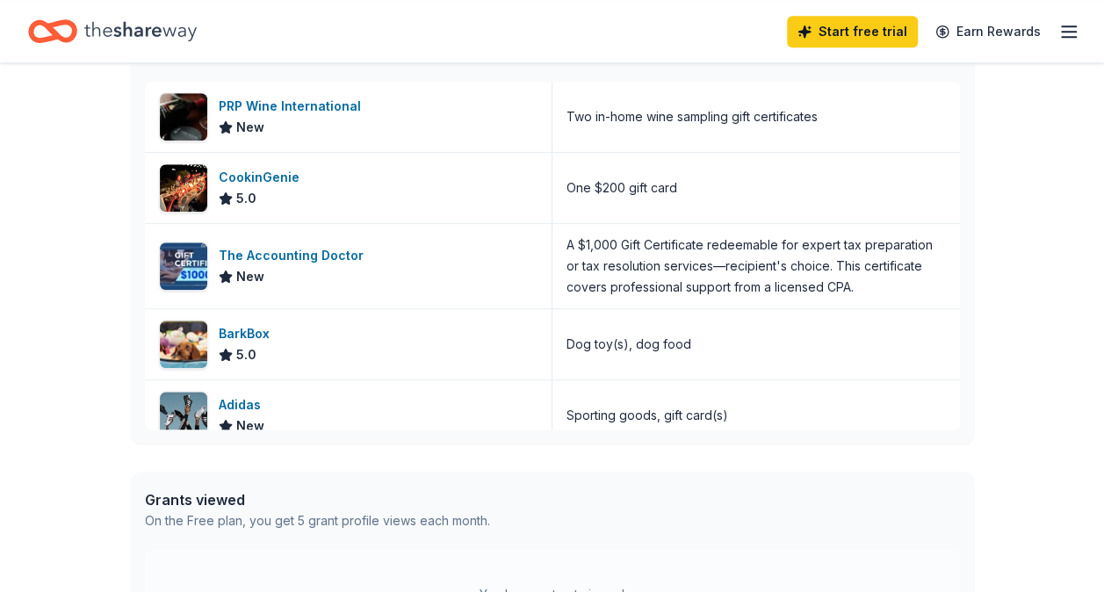
scroll to position [19, 0]
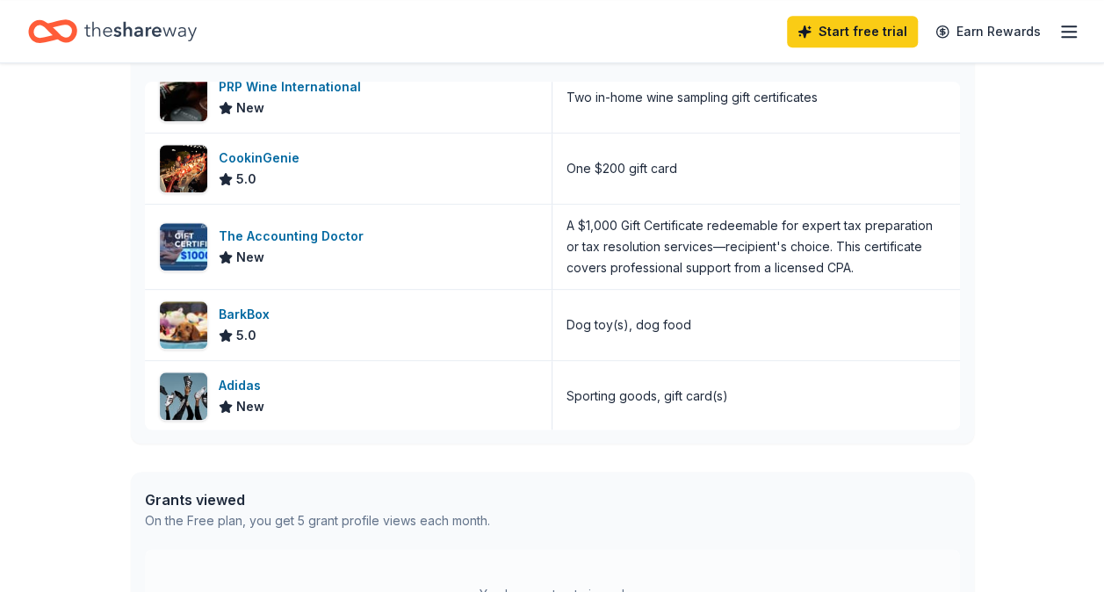
click at [237, 380] on div "Adidas" at bounding box center [243, 385] width 49 height 21
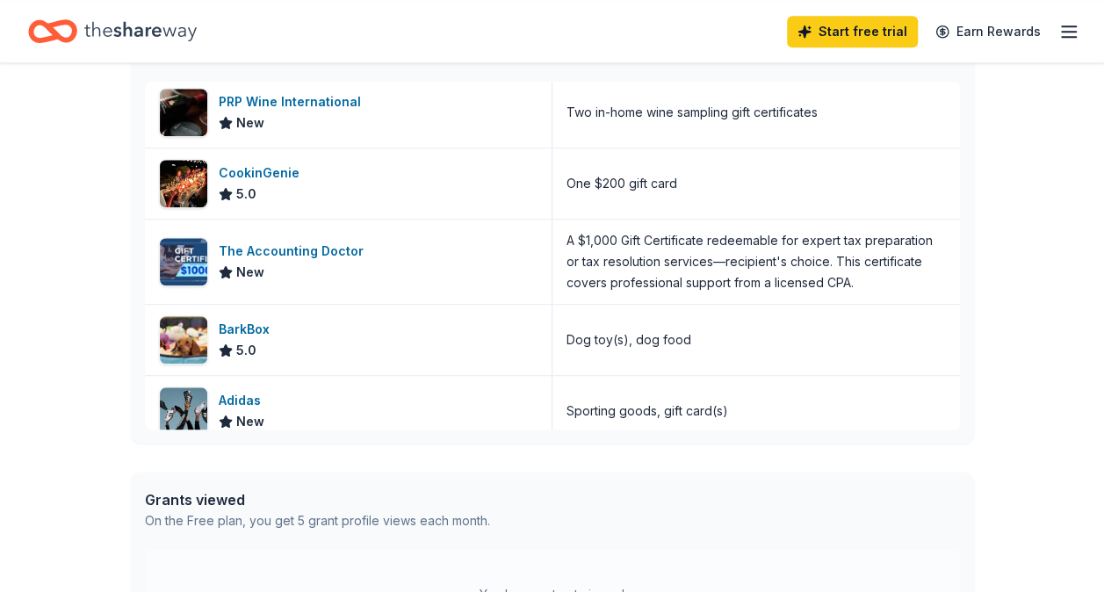
scroll to position [0, 0]
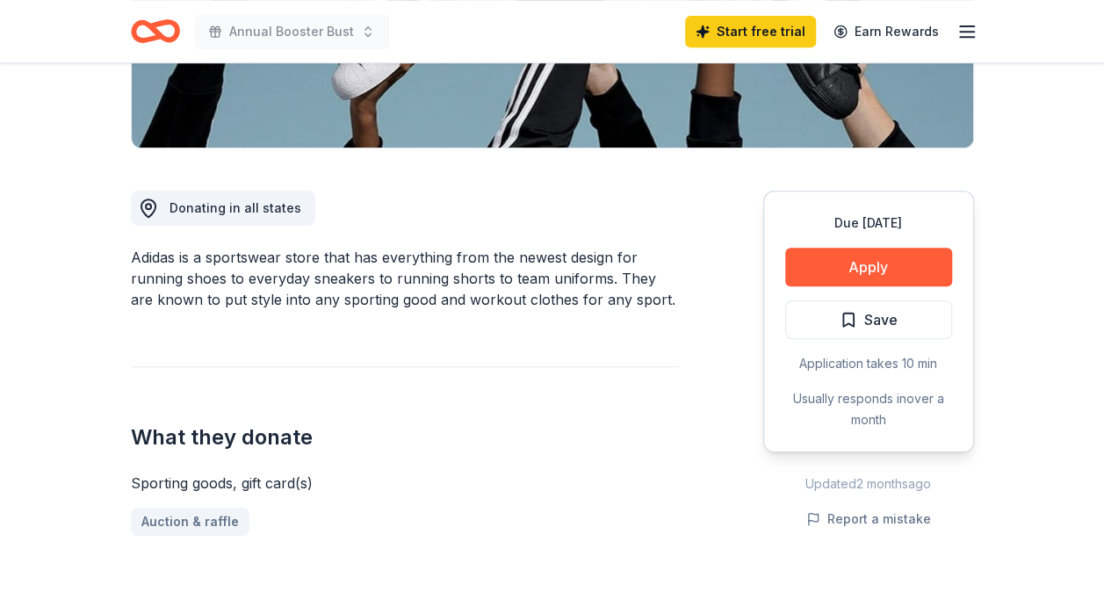
scroll to position [176, 0]
